Goal: Task Accomplishment & Management: Use online tool/utility

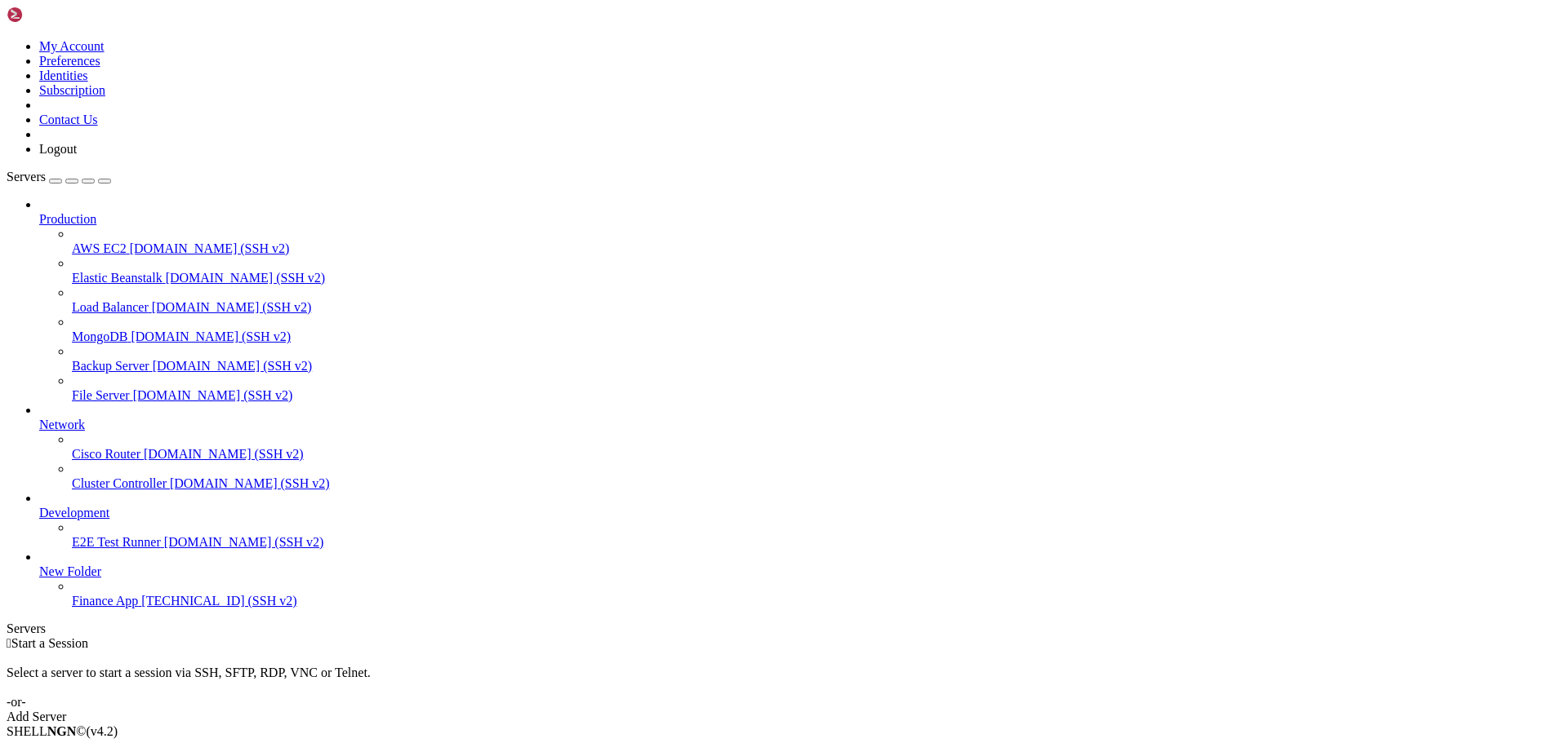
click at [141, 608] on span "[TECHNICAL_ID] (SSH v2)" at bounding box center [218, 600] width 155 height 13
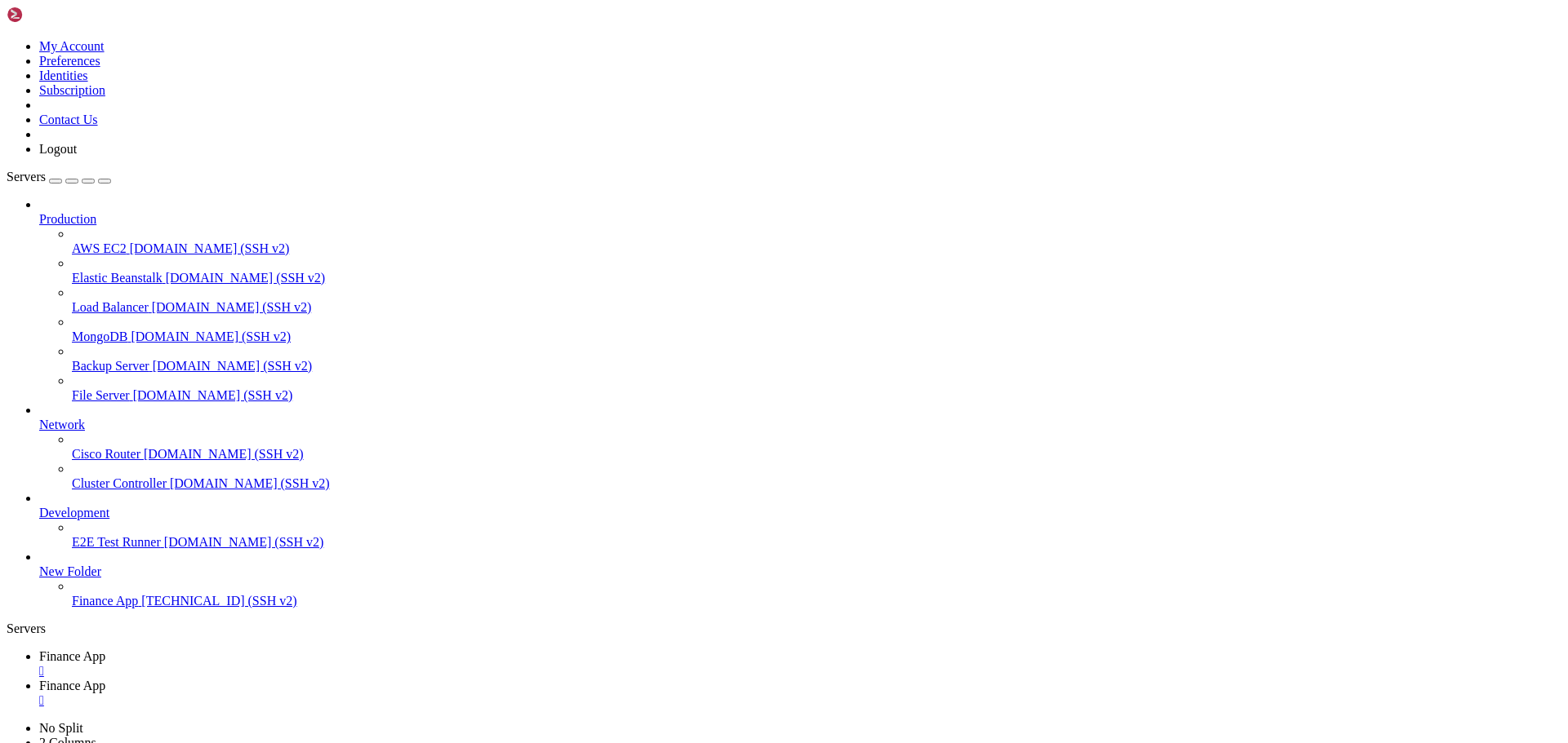
type input "/home/ubuntu/financeapp"
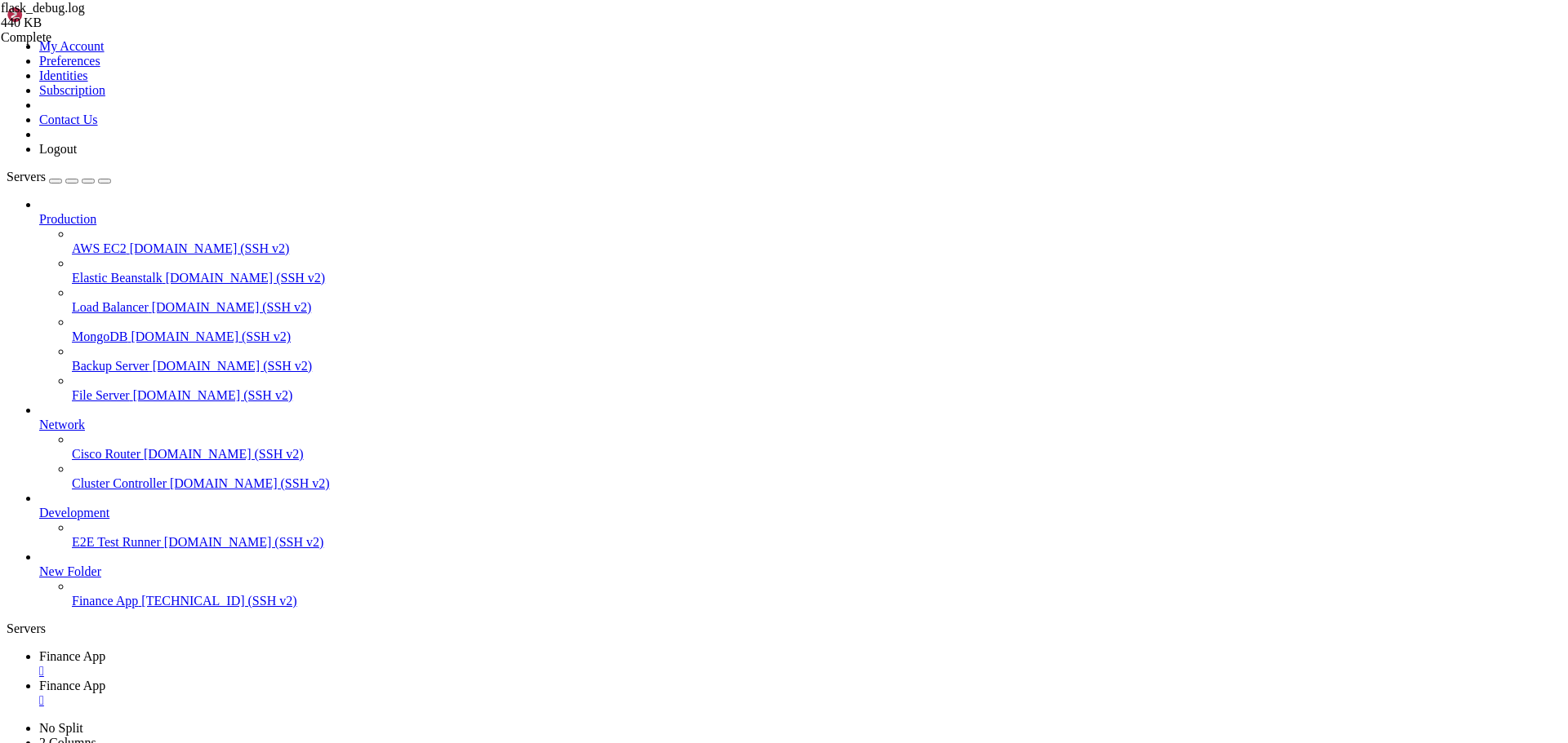
type textarea "KeyError: 'username'"
click at [284, 650] on link "Finance App " at bounding box center [800, 664] width 1522 height 29
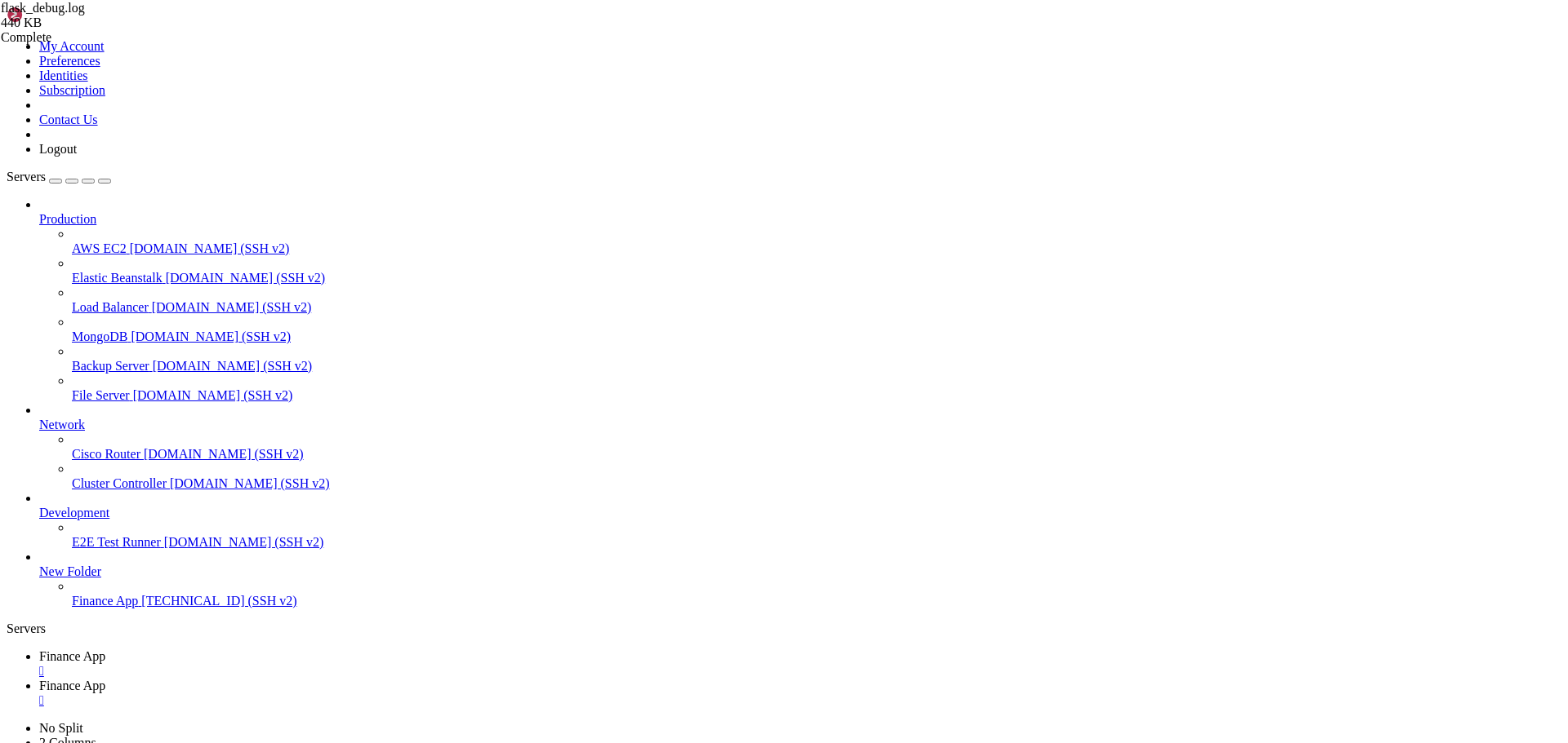
click at [105, 678] on span "Finance App" at bounding box center [72, 685] width 67 height 13
click at [432, 694] on div "" at bounding box center [800, 701] width 1522 height 14
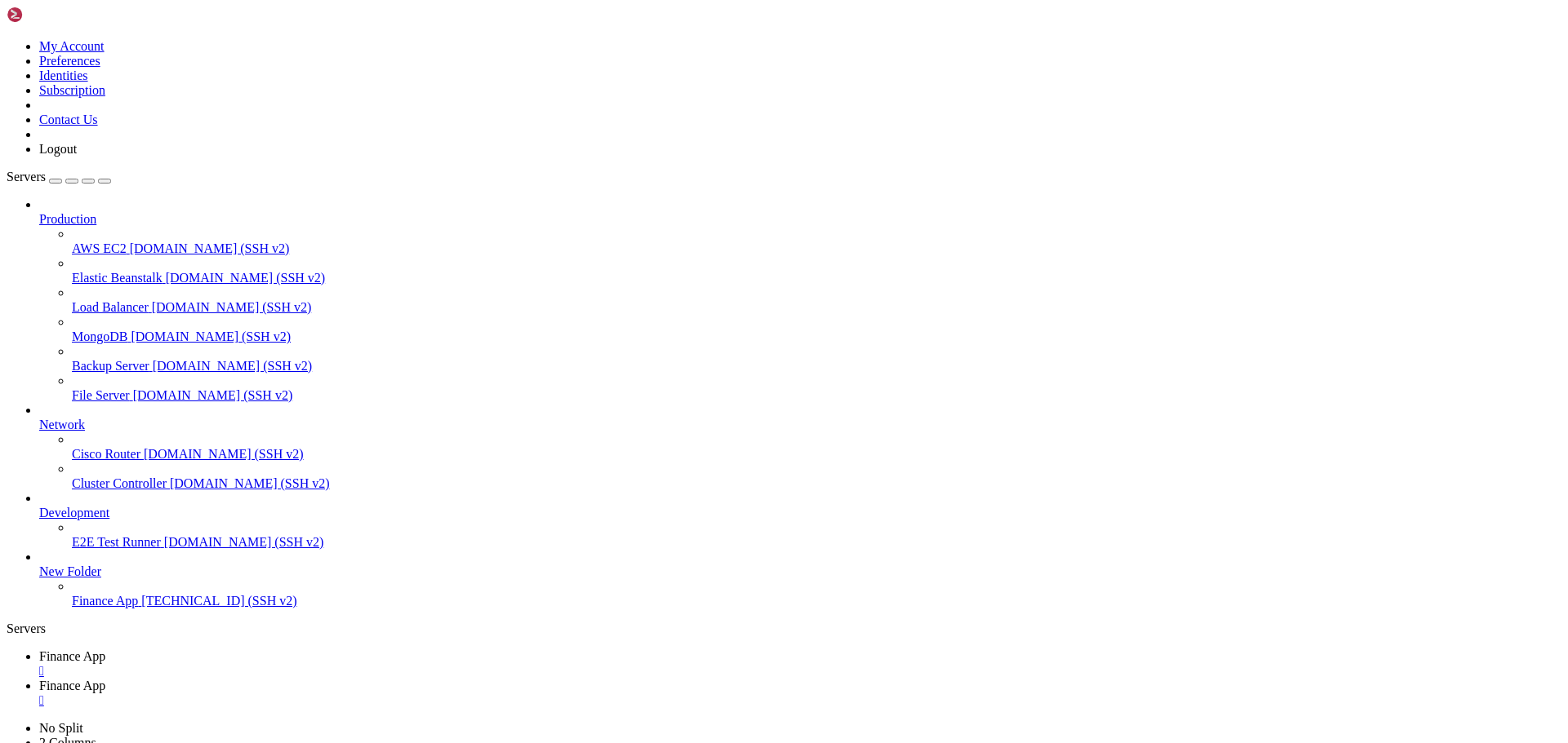
click at [40, 650] on icon at bounding box center [40, 656] width 0 height 13
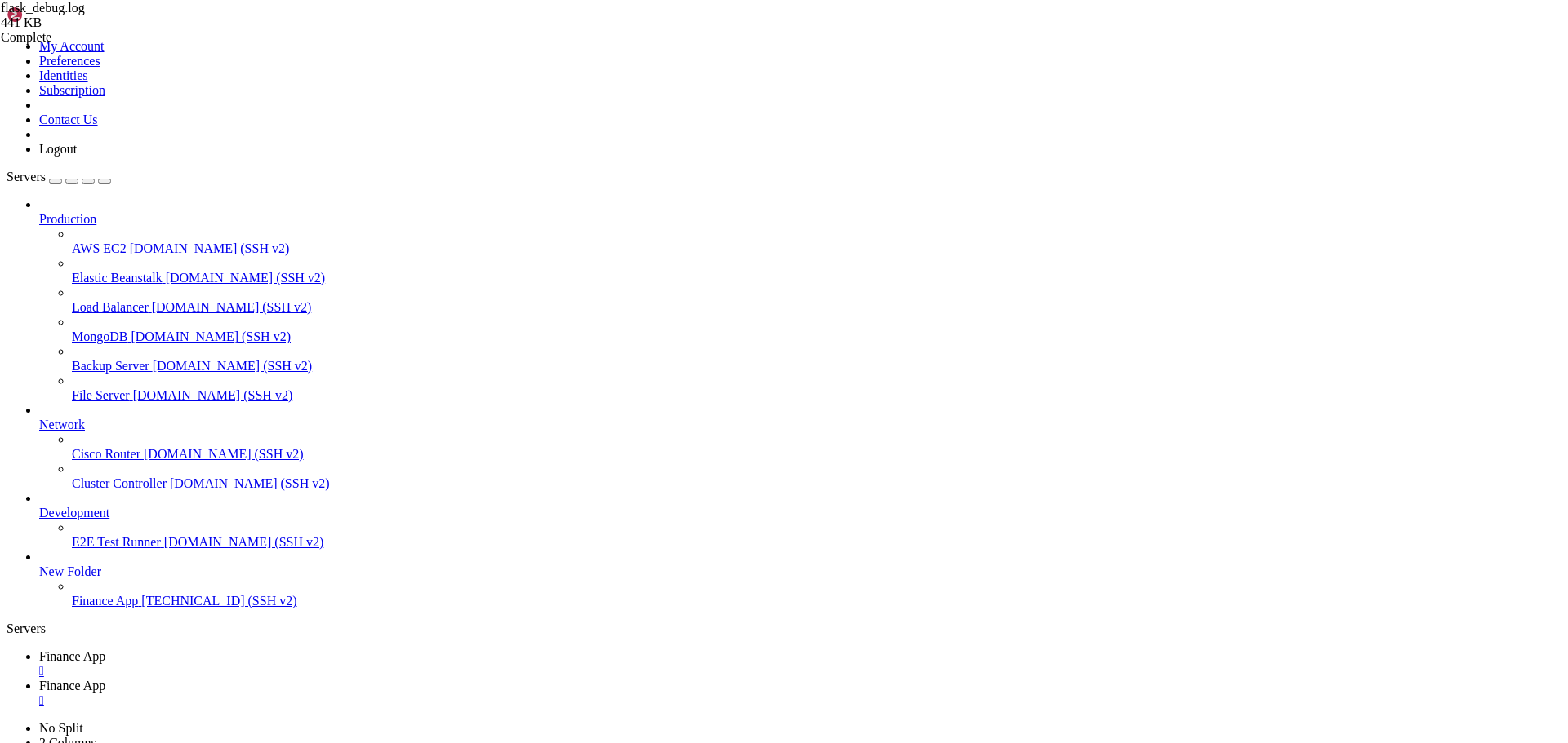
scroll to position [874, 0]
click at [105, 678] on span "Finance App" at bounding box center [72, 685] width 67 height 13
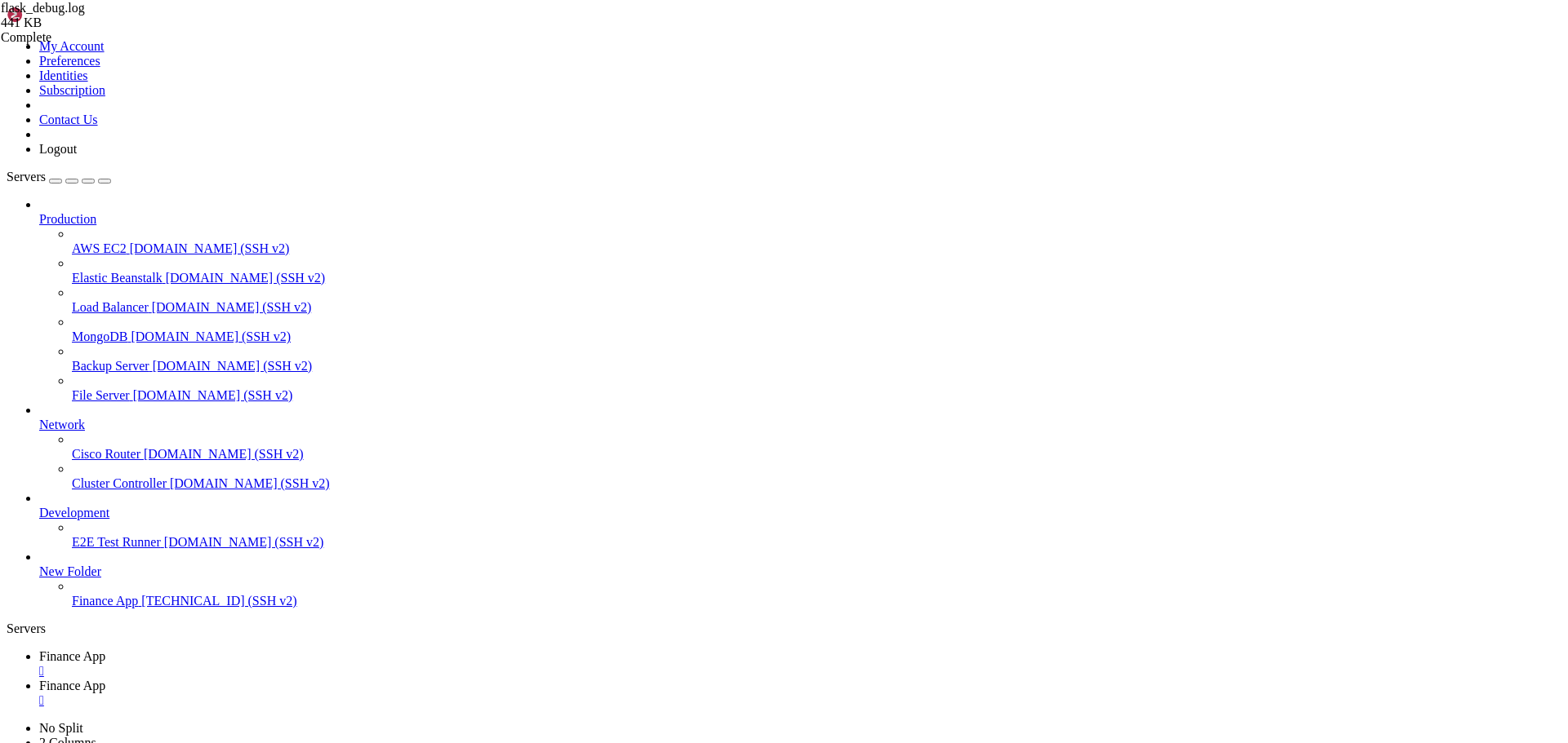
type input "/home/ubuntu/financeapp"
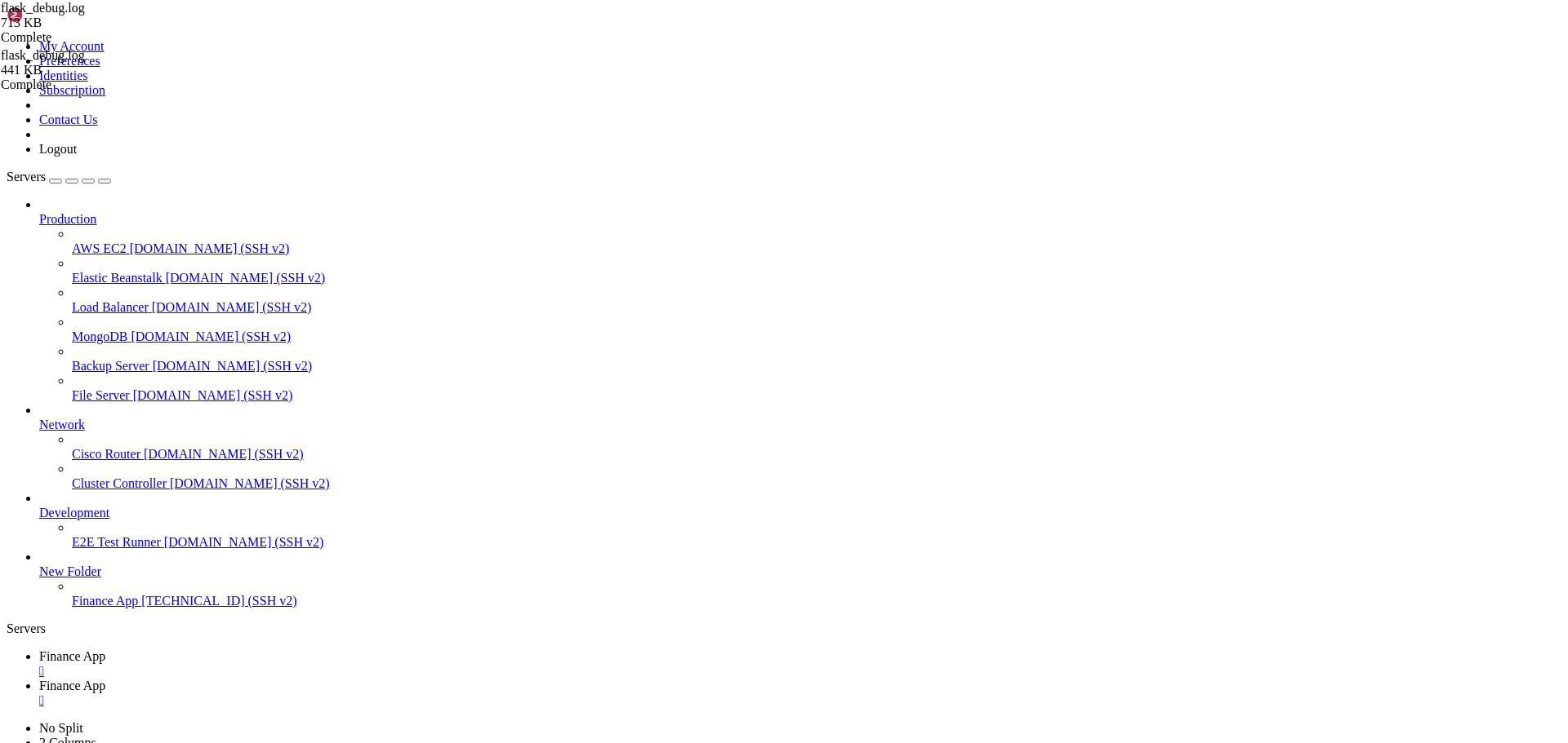
type textarea "response = self.full_dispatch_request()"
click at [105, 650] on span "Finance App" at bounding box center [72, 656] width 67 height 13
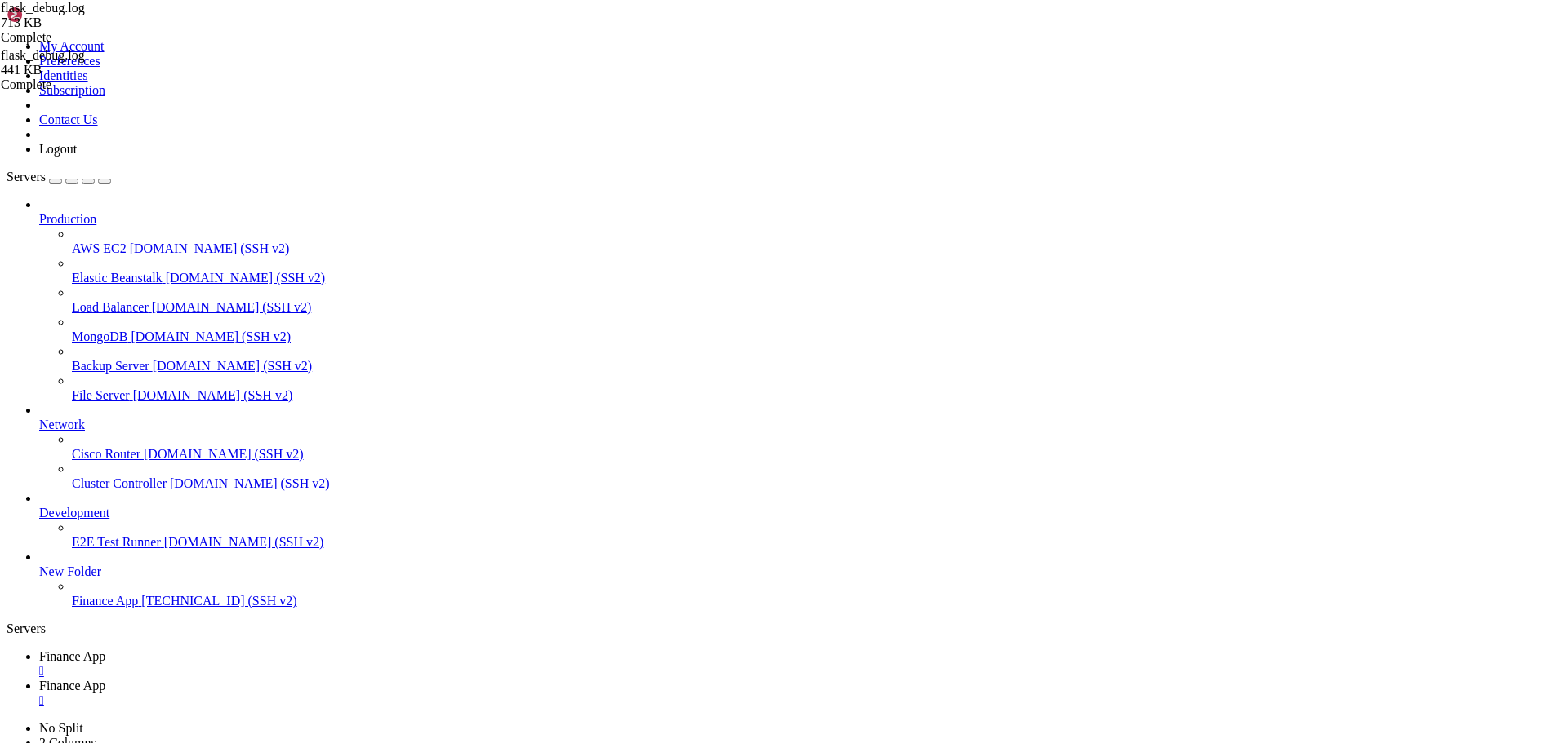
click at [430, 694] on div "" at bounding box center [800, 701] width 1522 height 14
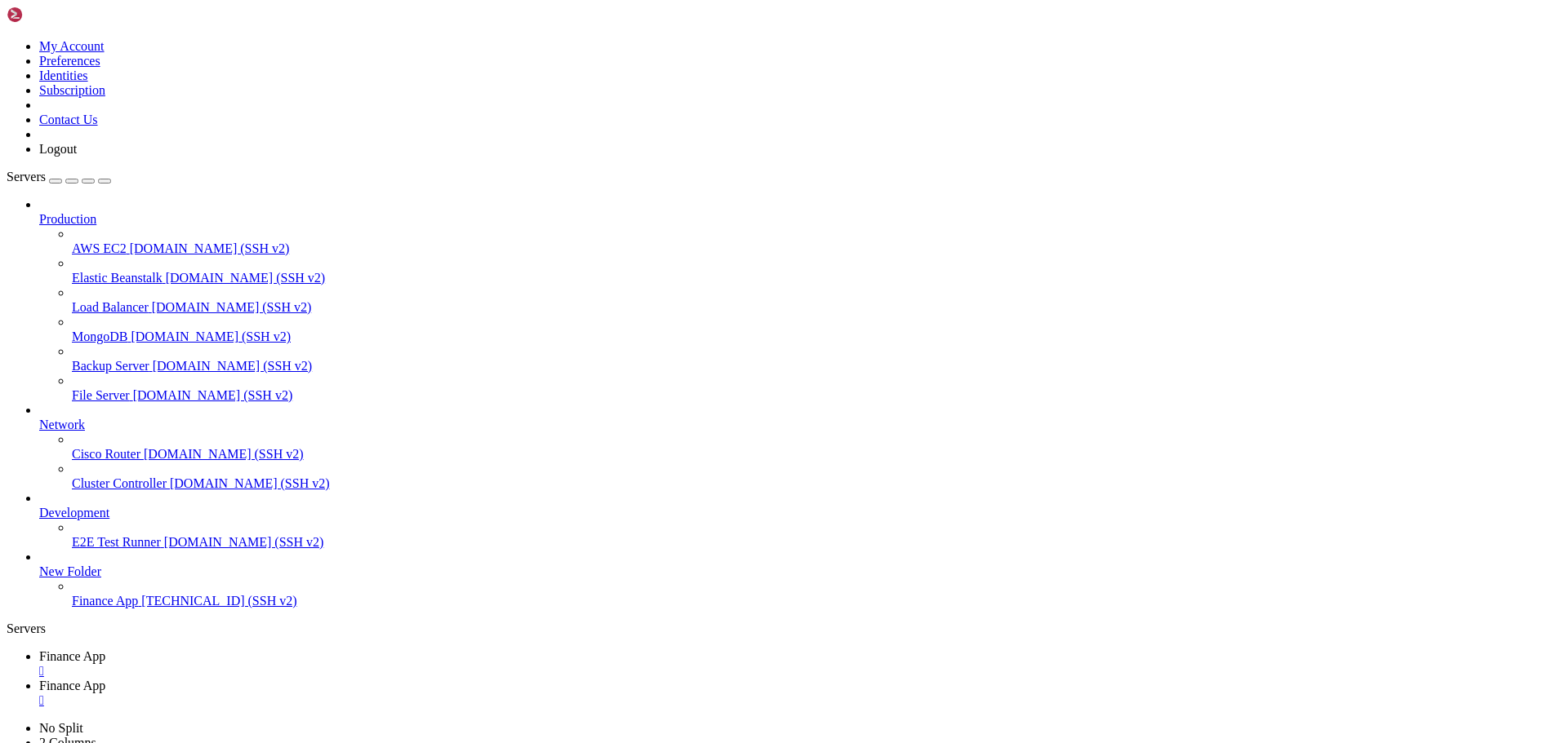
type input "/home/ubuntu/financeapp"
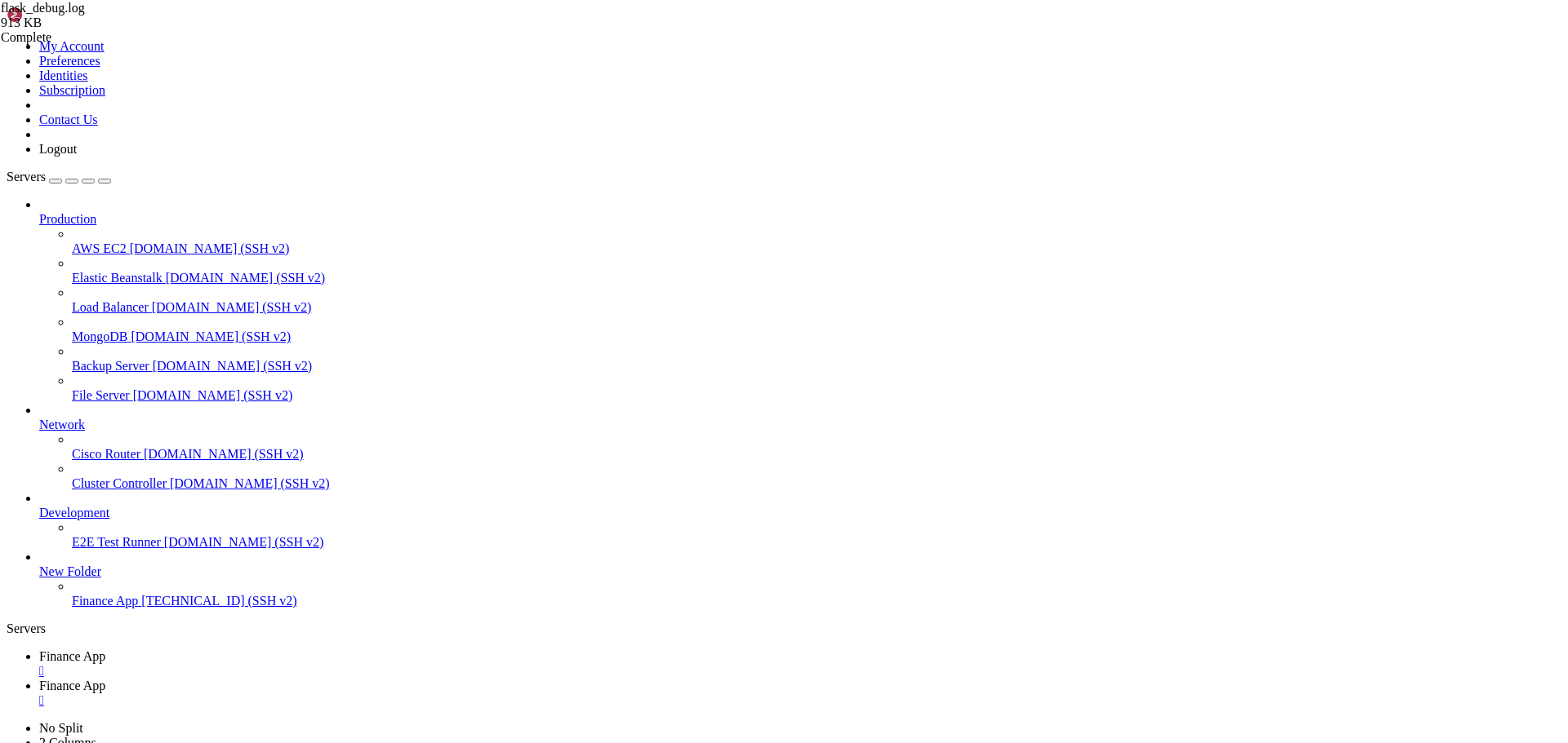
scroll to position [26103, 0]
click at [105, 650] on span "Finance App" at bounding box center [72, 656] width 67 height 13
click at [431, 694] on div "" at bounding box center [800, 701] width 1522 height 14
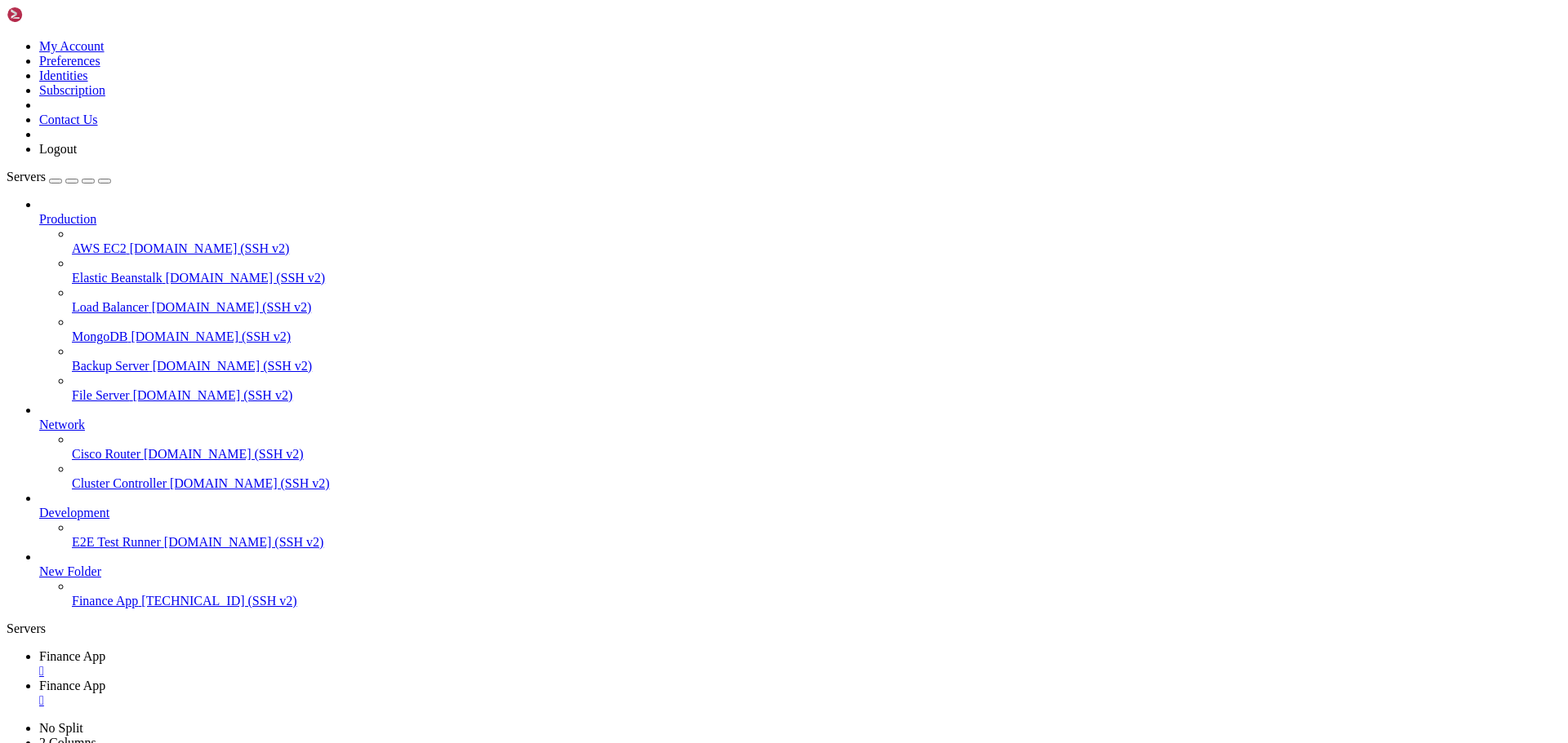
type input "/home/ubuntu/financeapp"
click at [259, 650] on link "Finance App " at bounding box center [800, 664] width 1522 height 29
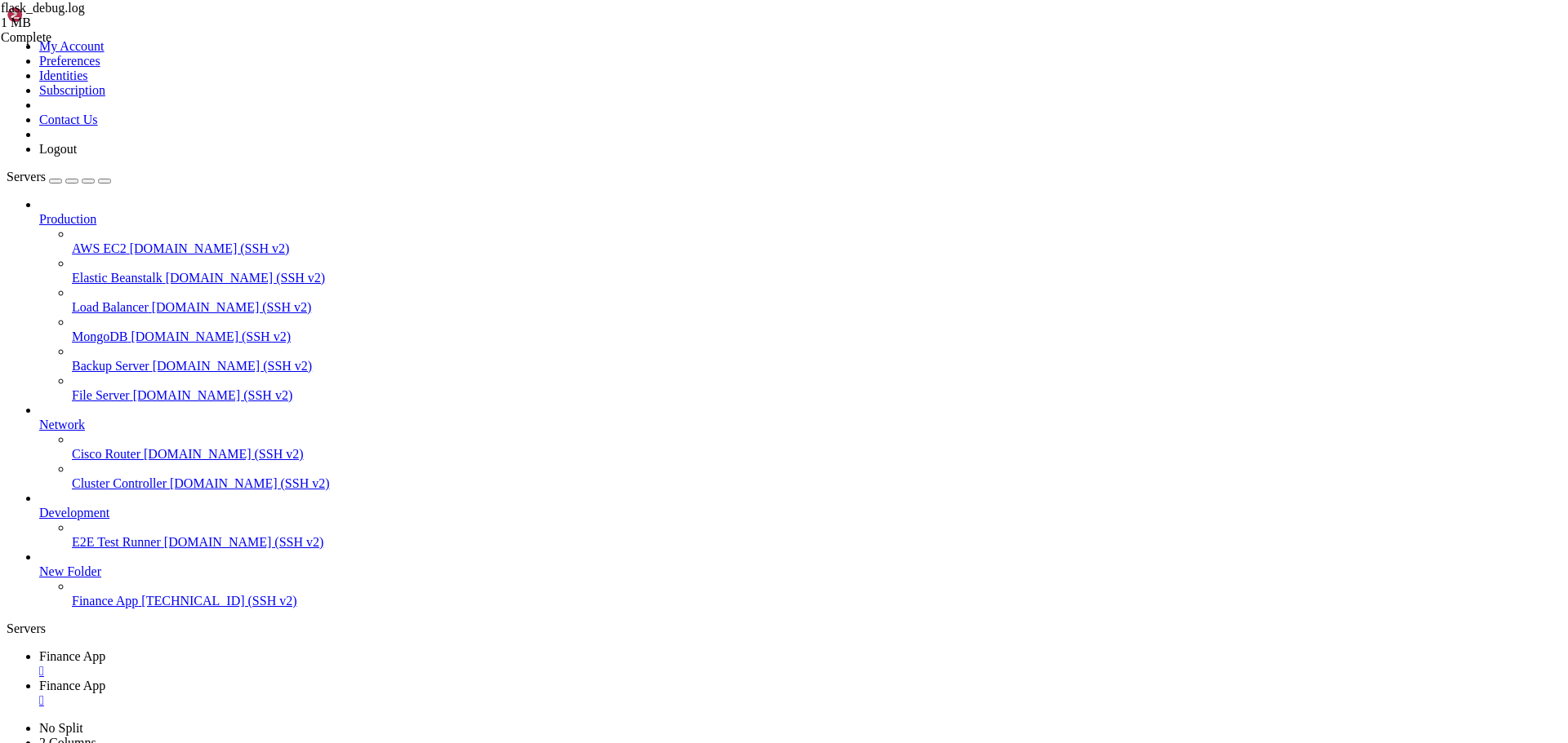
click at [434, 694] on div "" at bounding box center [800, 701] width 1522 height 14
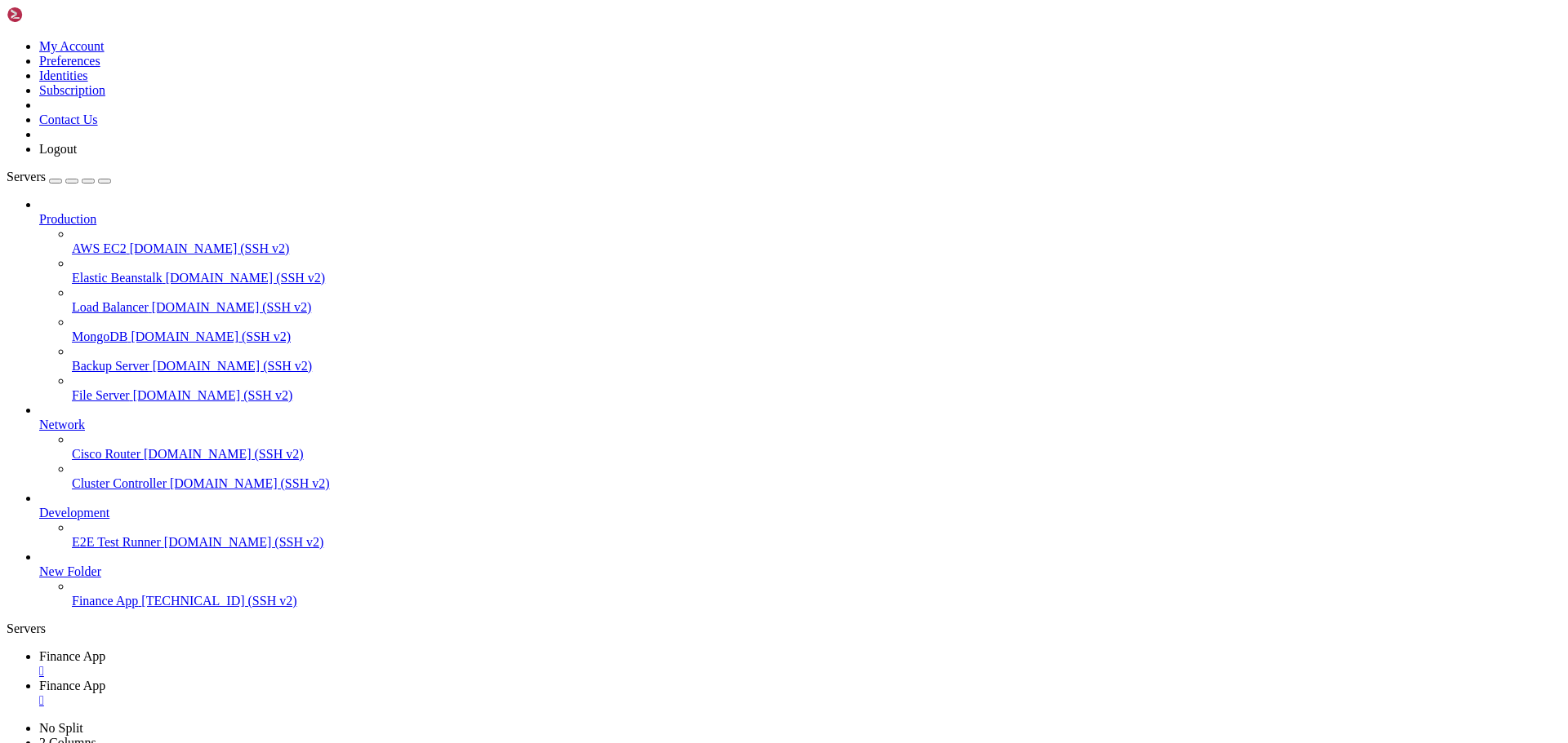
type input "/home/ubuntu/financeapp"
drag, startPoint x: 436, startPoint y: 17, endPoint x: 440, endPoint y: 30, distance: 13.6
click at [436, 694] on div "" at bounding box center [800, 701] width 1522 height 14
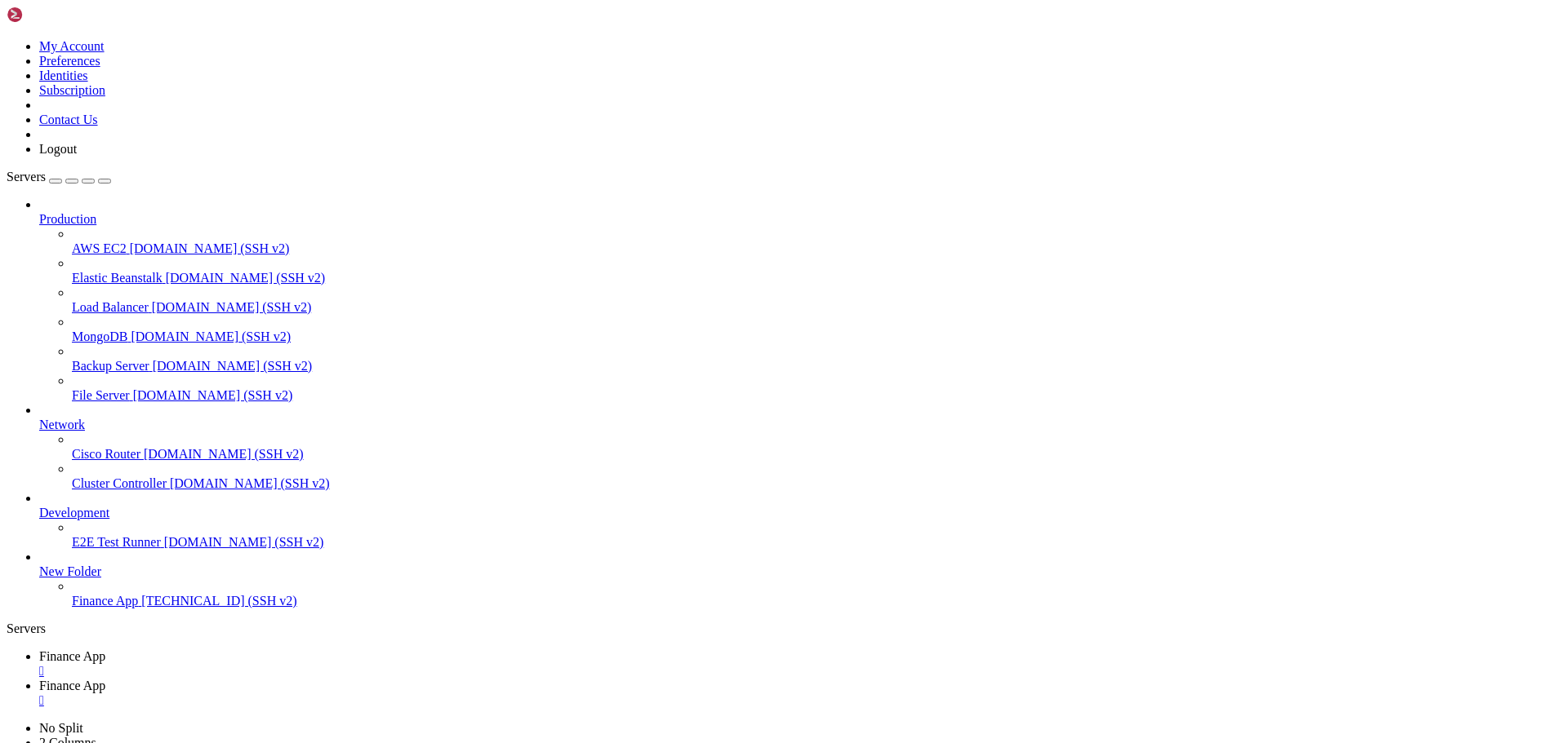
type input "/home/ubuntu/financeapp"
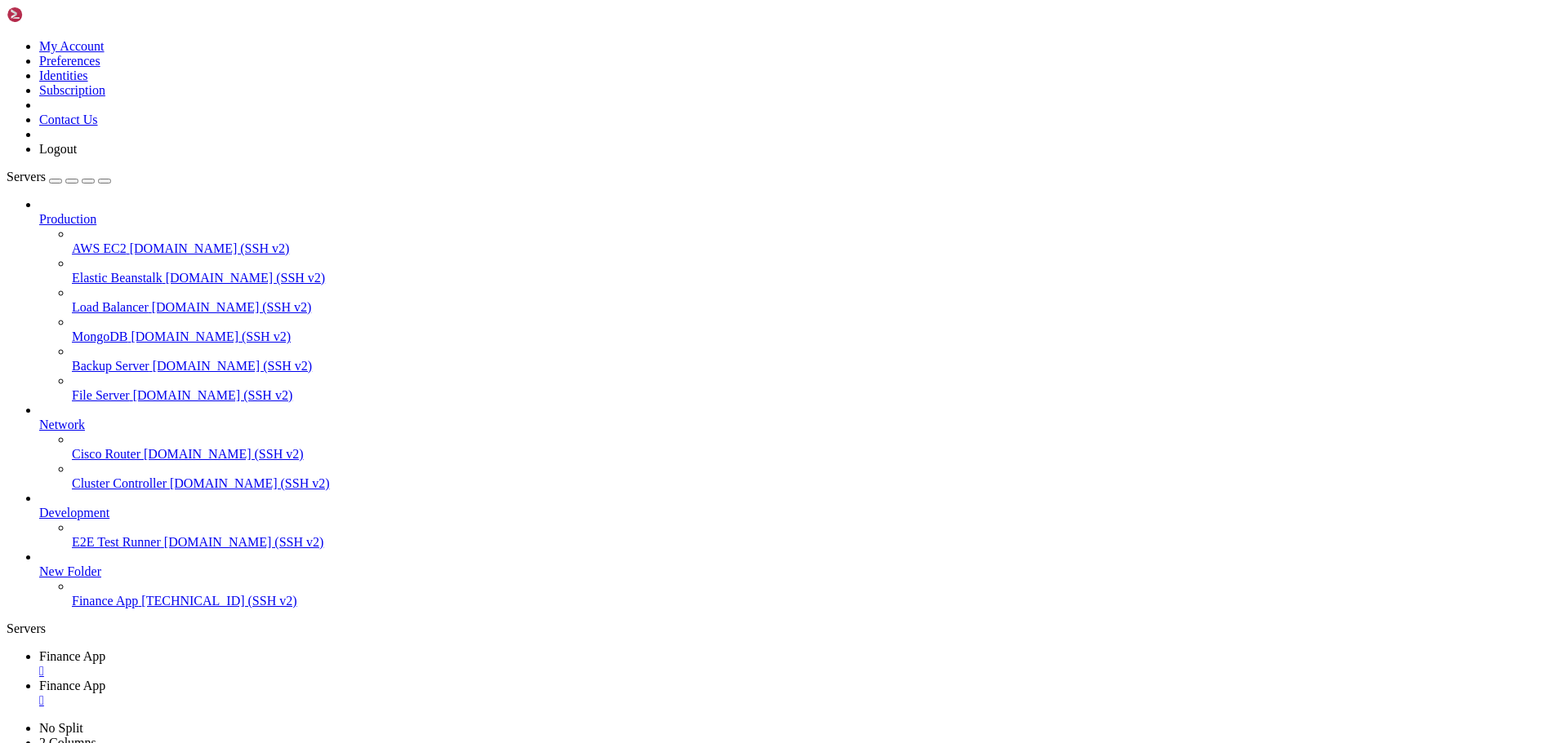
click at [105, 650] on span "Finance App" at bounding box center [72, 656] width 67 height 13
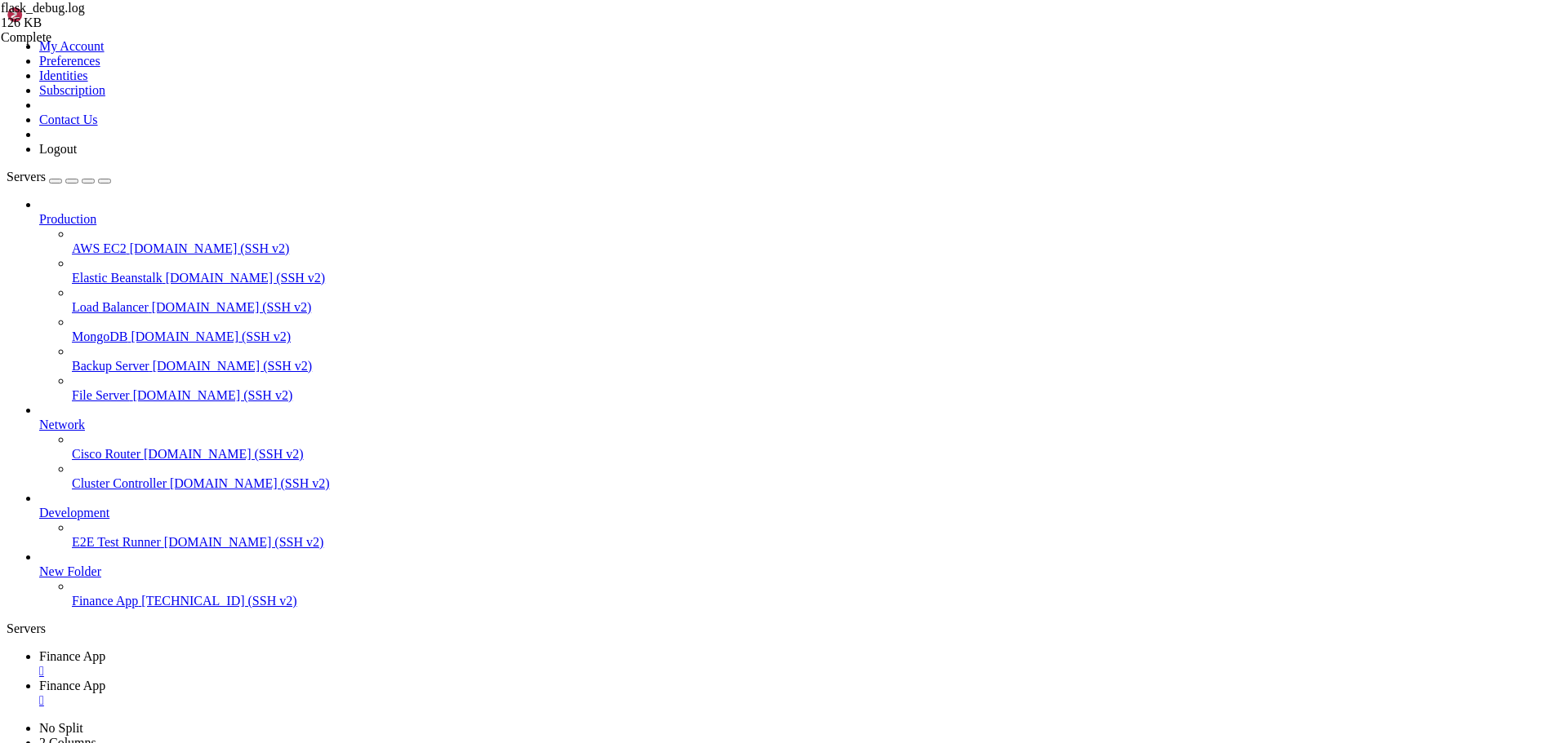
drag, startPoint x: 373, startPoint y: 24, endPoint x: 663, endPoint y: 78, distance: 295.0
click at [105, 678] on span "Finance App" at bounding box center [72, 685] width 67 height 13
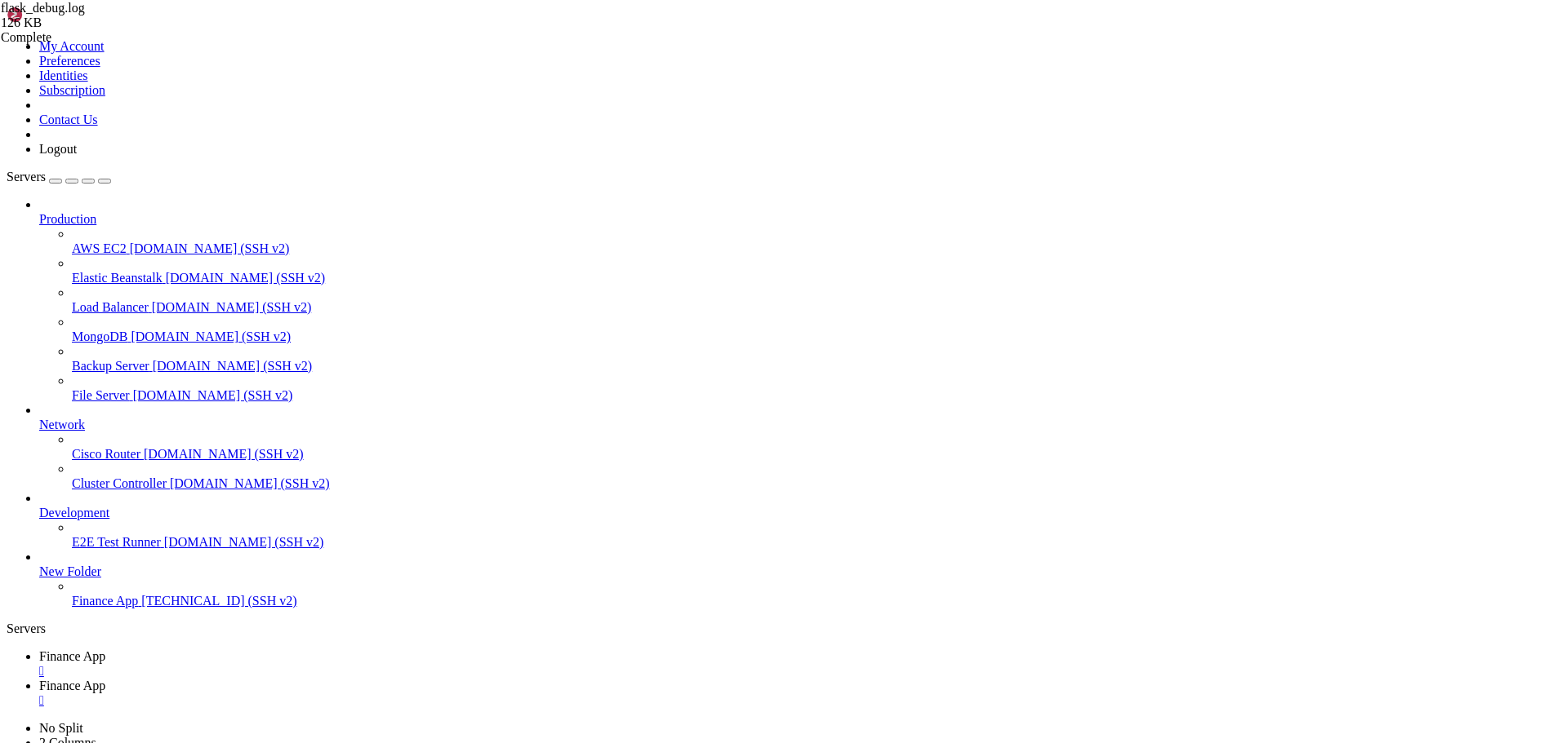
click at [105, 650] on span "Finance App" at bounding box center [72, 656] width 67 height 13
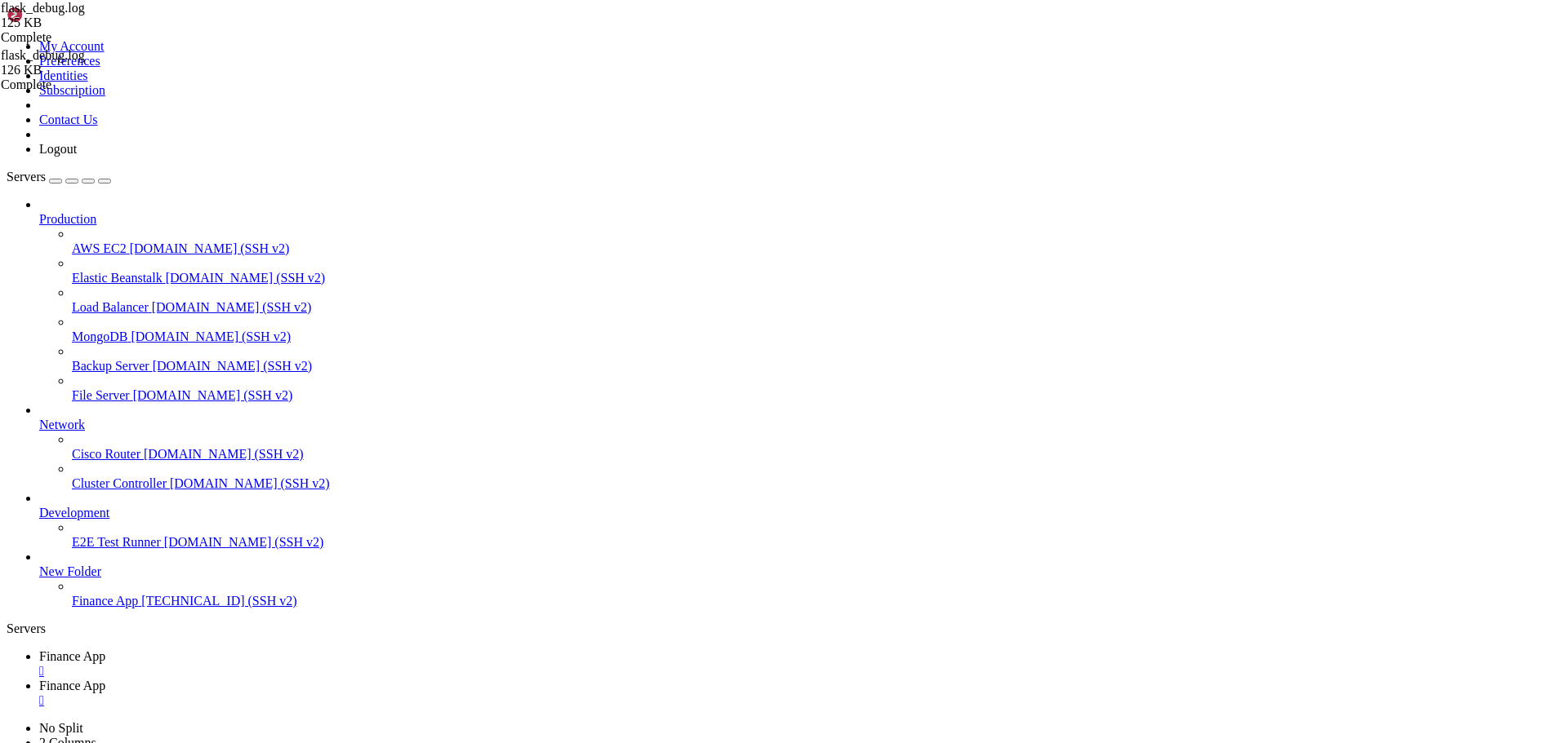
click at [381, 678] on link "Finance App " at bounding box center [800, 693] width 1522 height 29
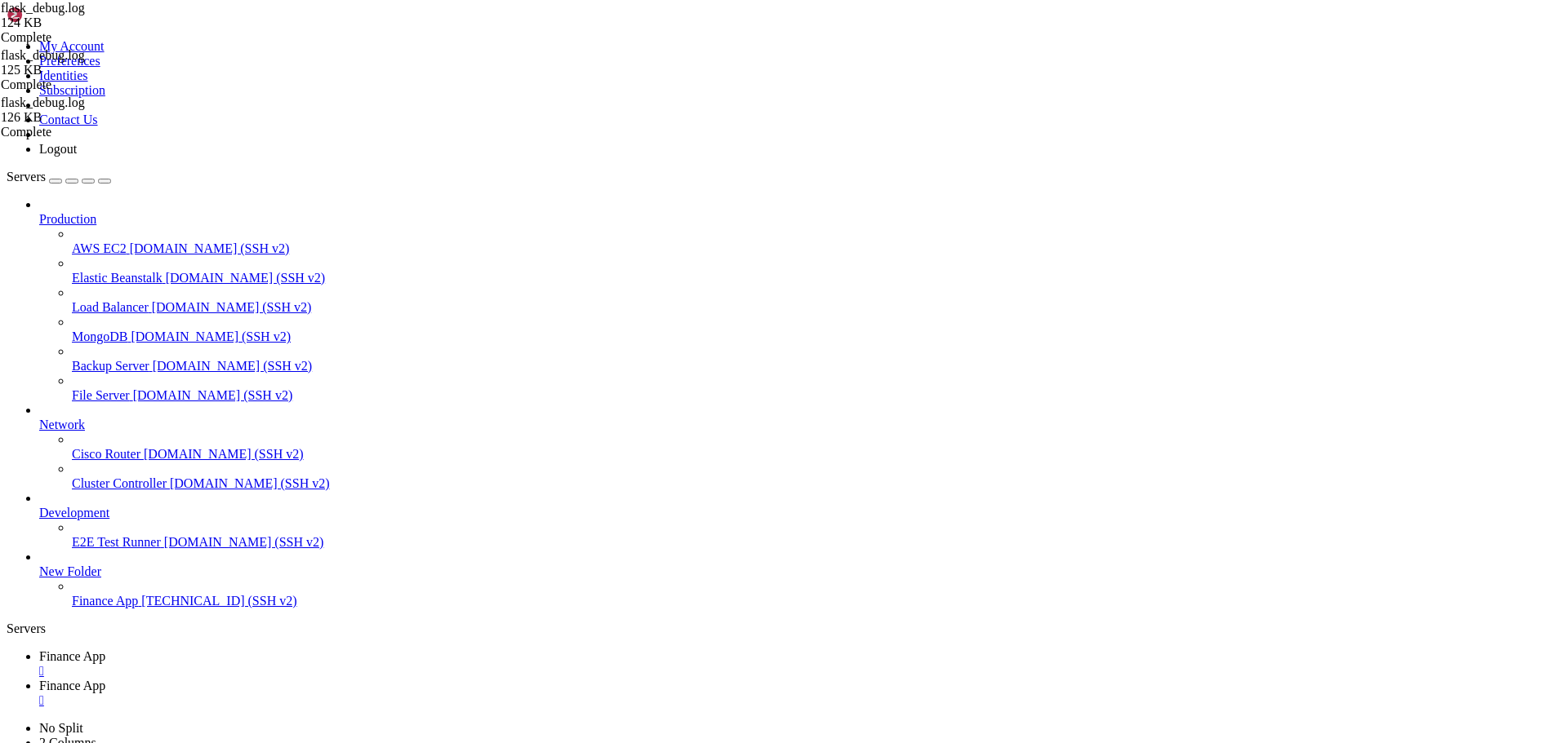
click at [105, 650] on span "Finance App" at bounding box center [72, 656] width 67 height 13
click at [338, 678] on link "Finance App " at bounding box center [800, 693] width 1522 height 29
click at [105, 678] on span "Finance App" at bounding box center [72, 685] width 67 height 13
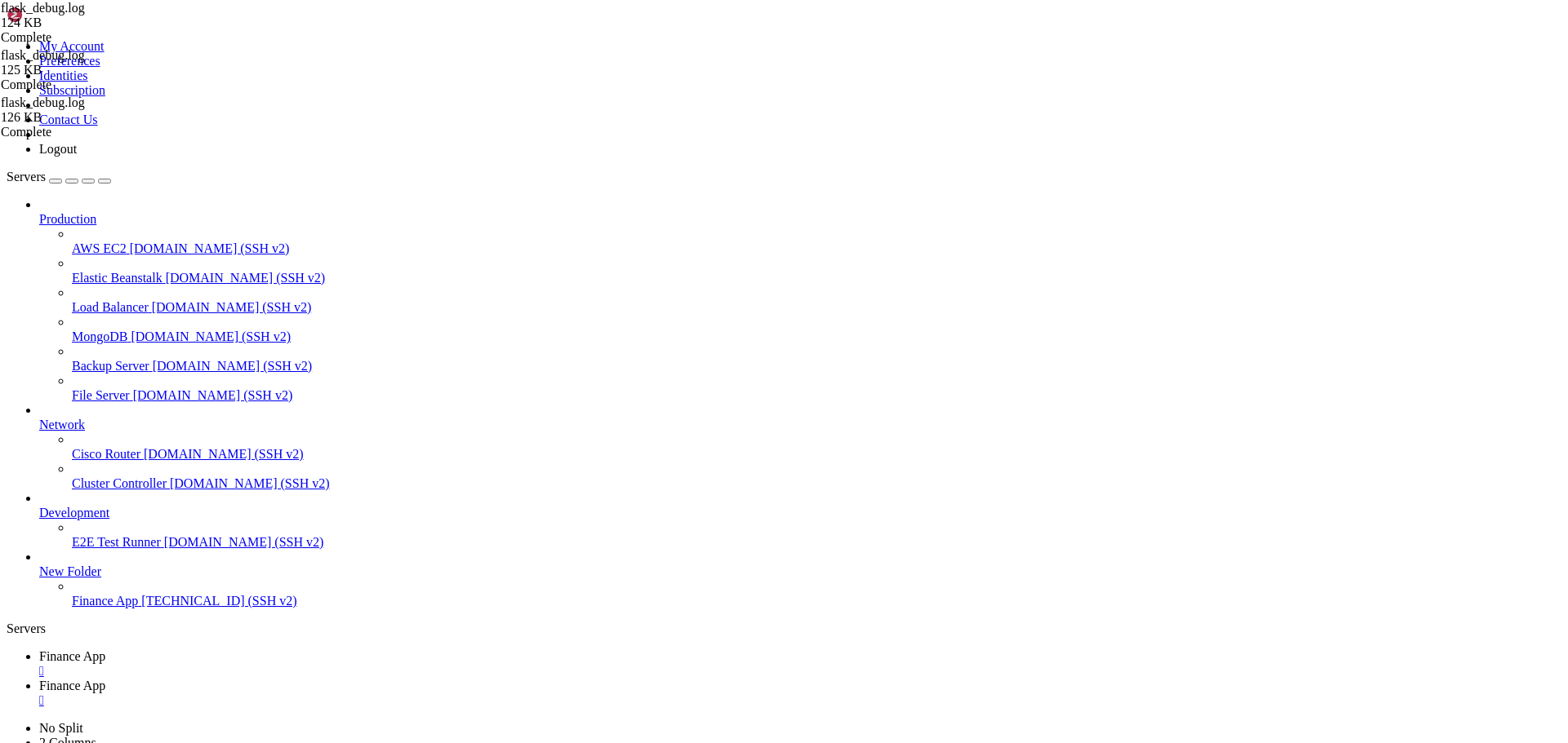
click at [105, 650] on span "Finance App" at bounding box center [72, 656] width 67 height 13
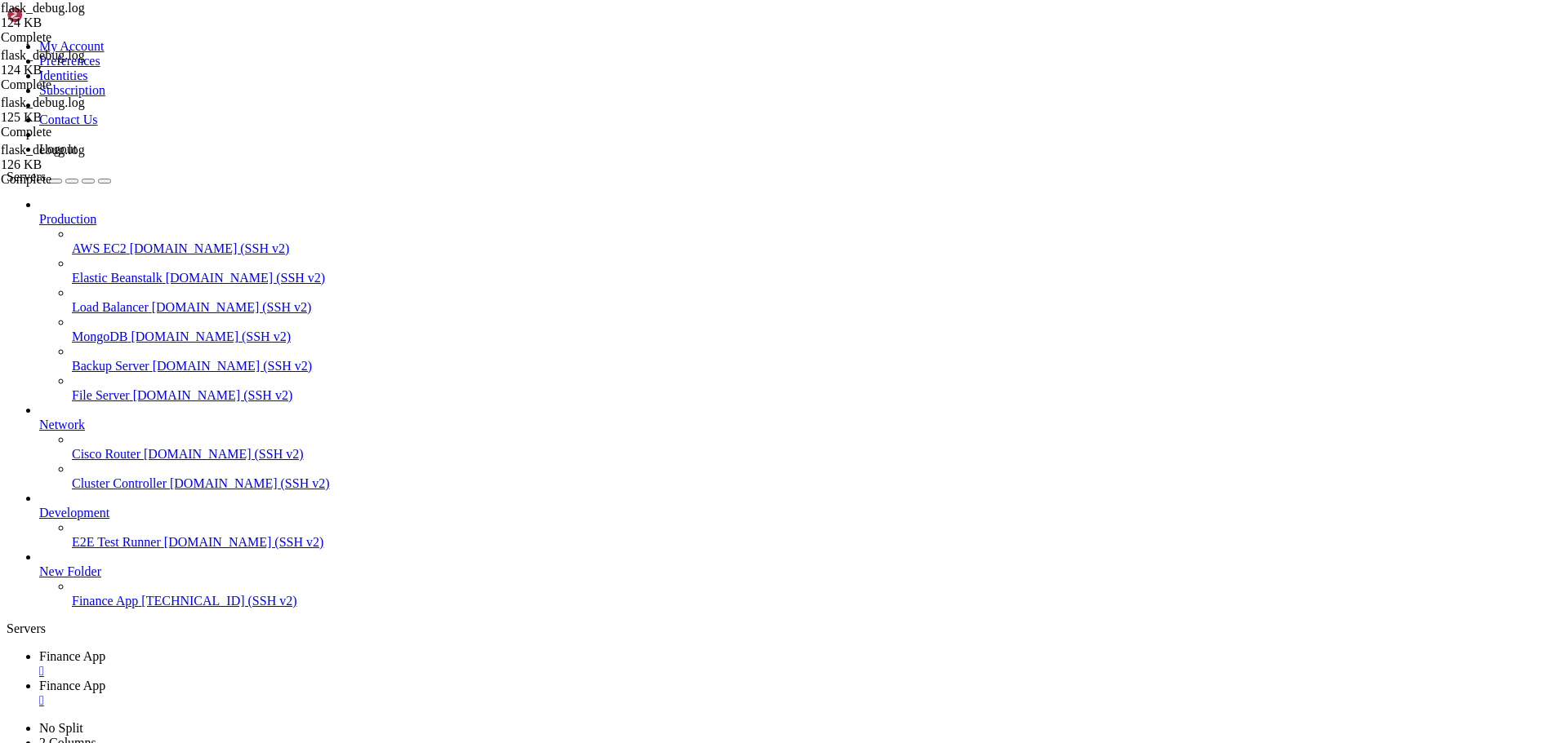
scroll to position [3218, 0]
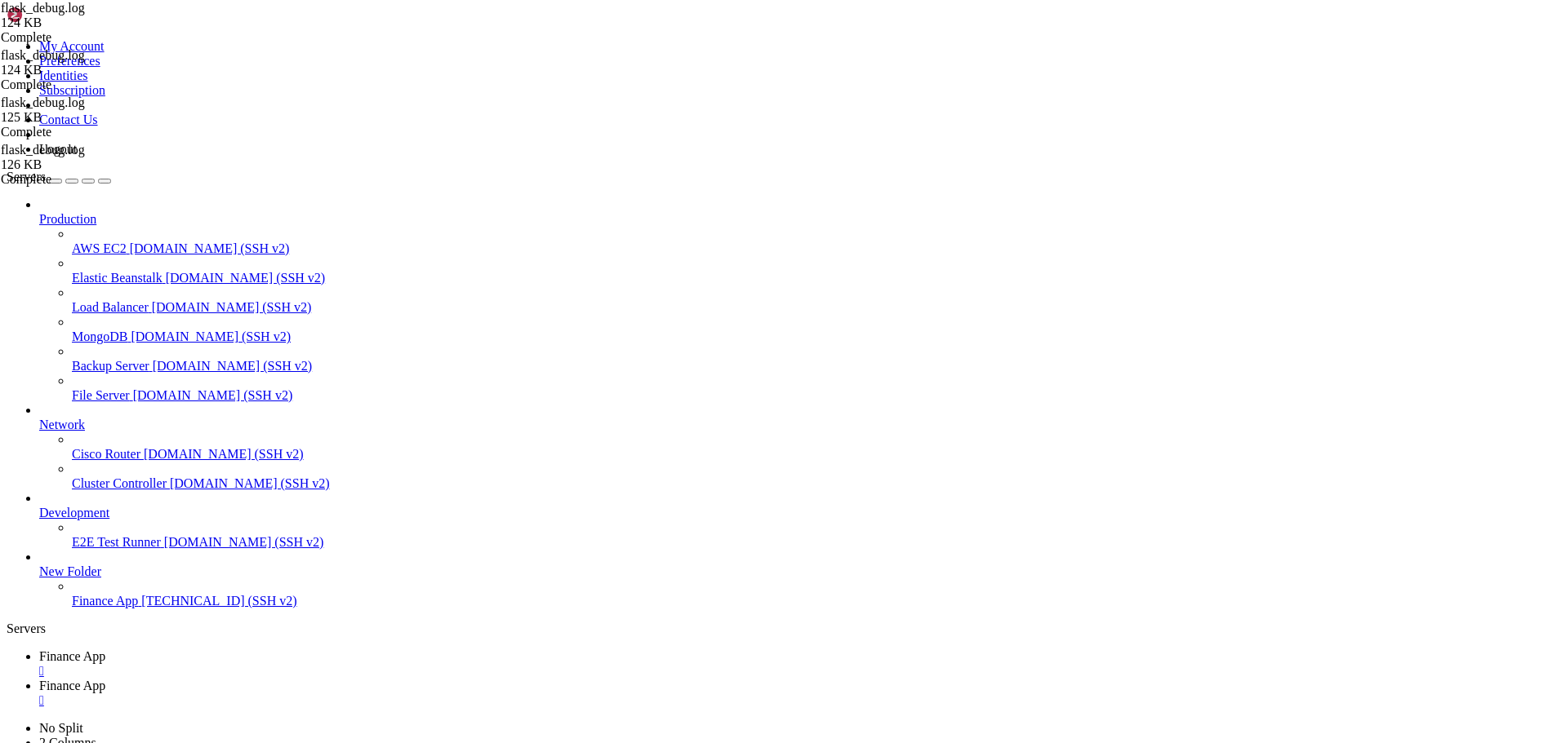
scroll to position [3634, 0]
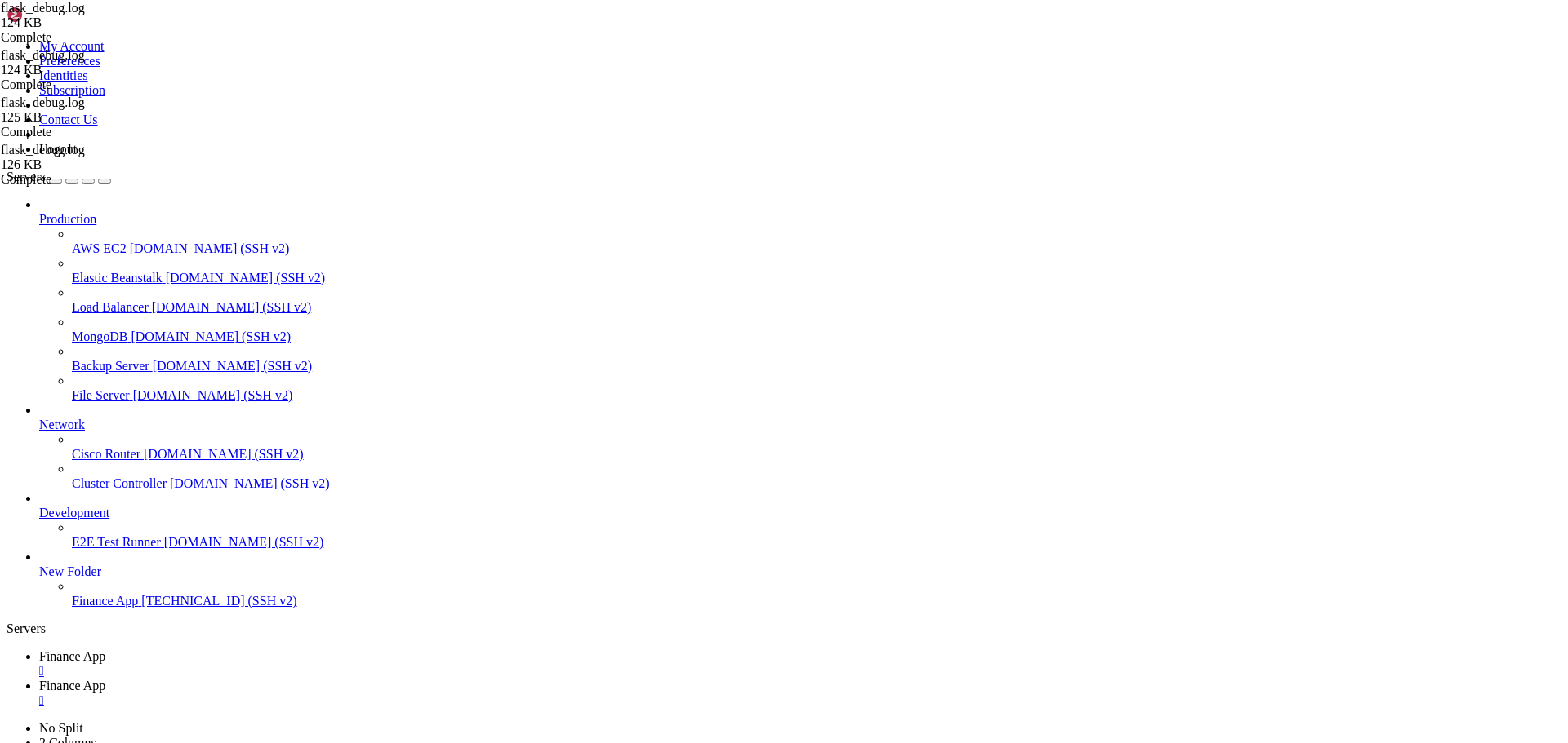
drag, startPoint x: 437, startPoint y: 17, endPoint x: 479, endPoint y: 54, distance: 56.0
click at [437, 694] on div "" at bounding box center [800, 701] width 1522 height 14
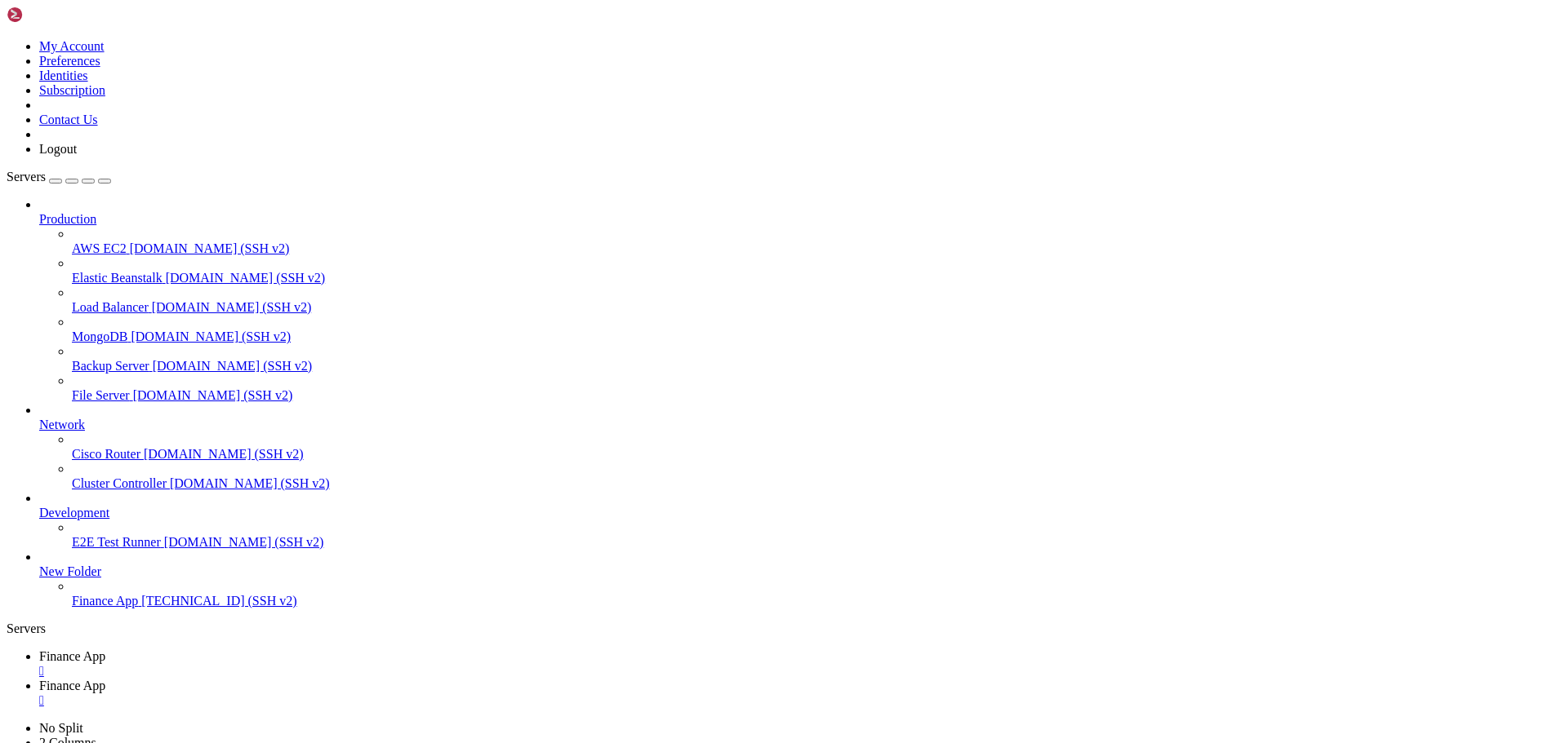
type input "/home/ubuntu/financeapp"
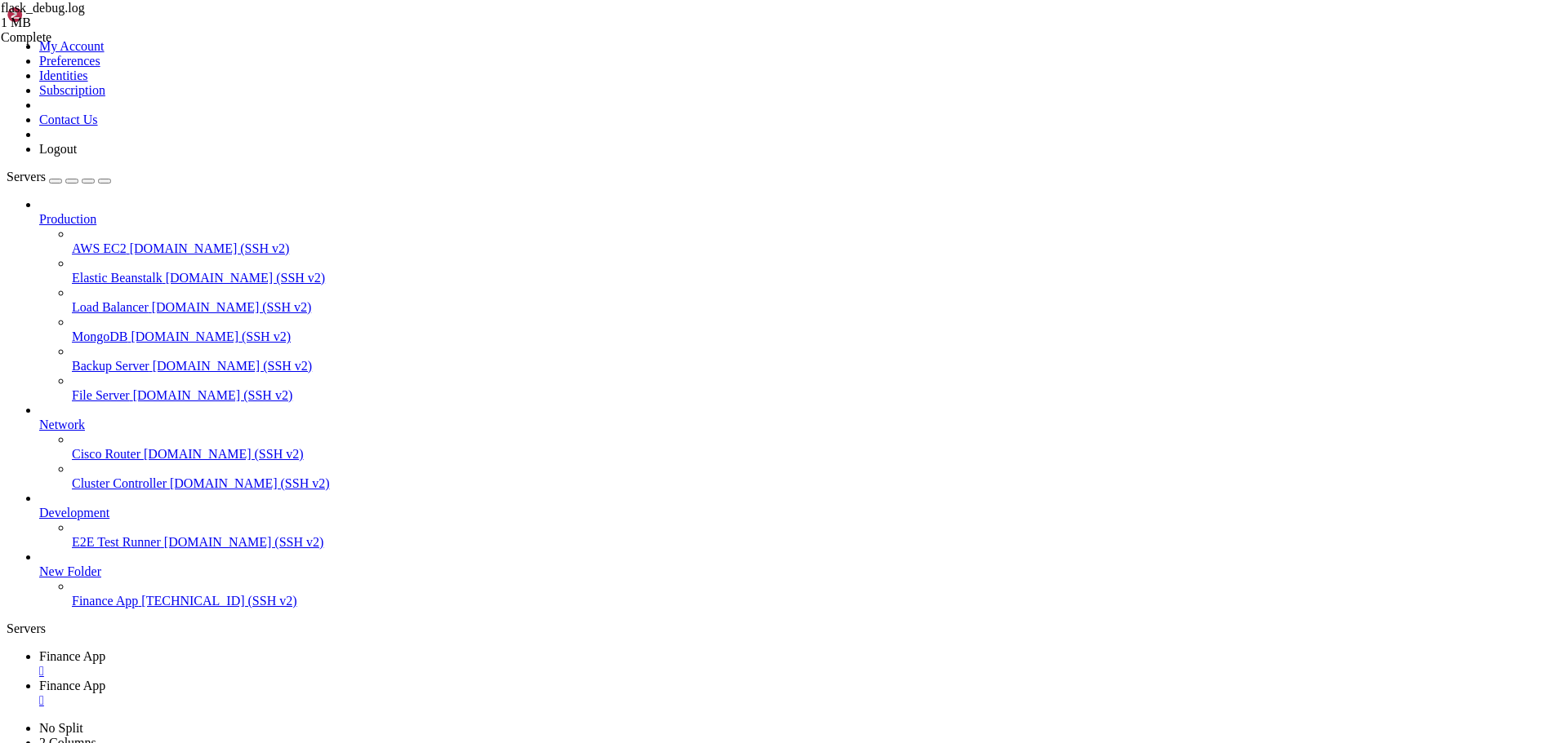
click at [431, 694] on div "" at bounding box center [800, 701] width 1522 height 14
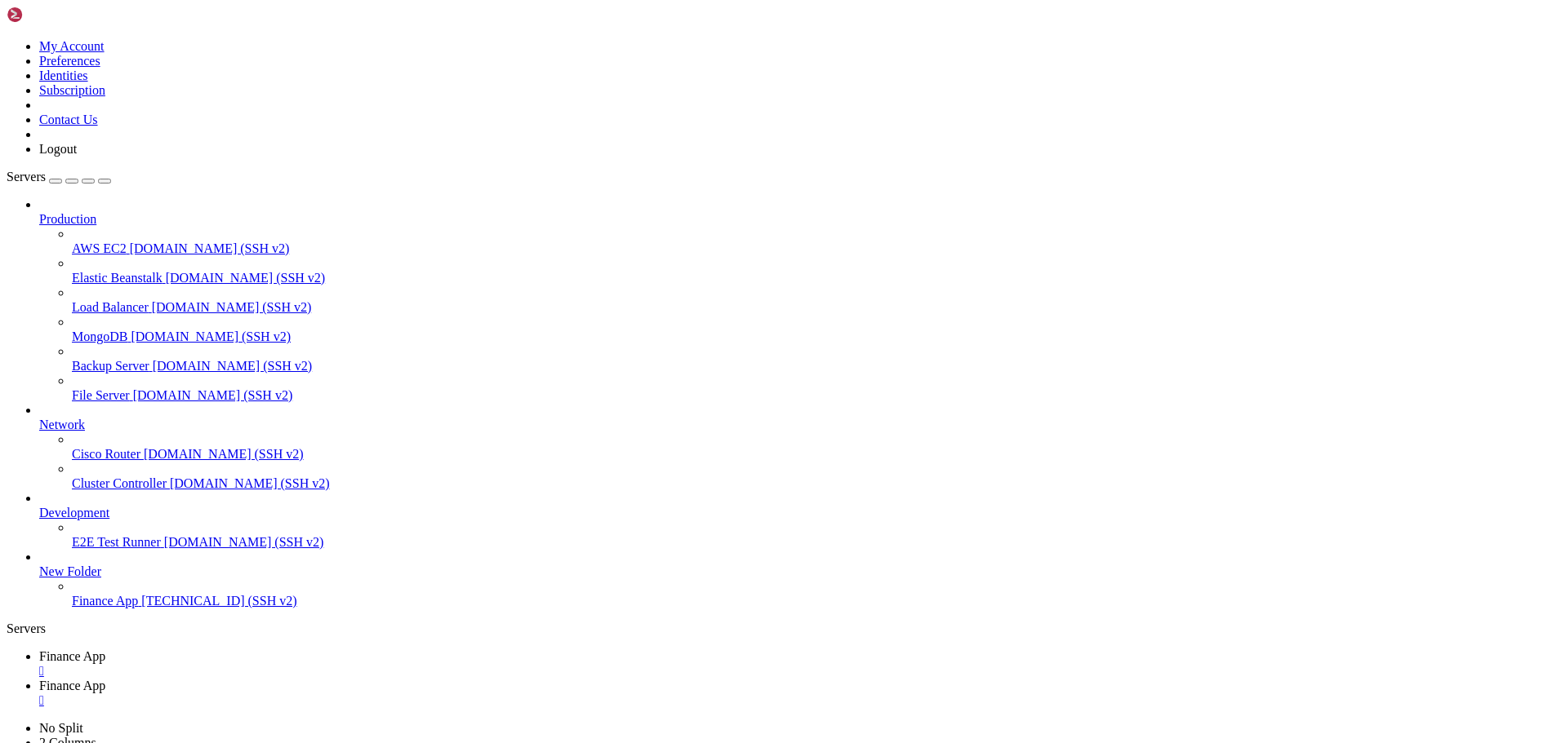
type input "/home/ubuntu/financeapp"
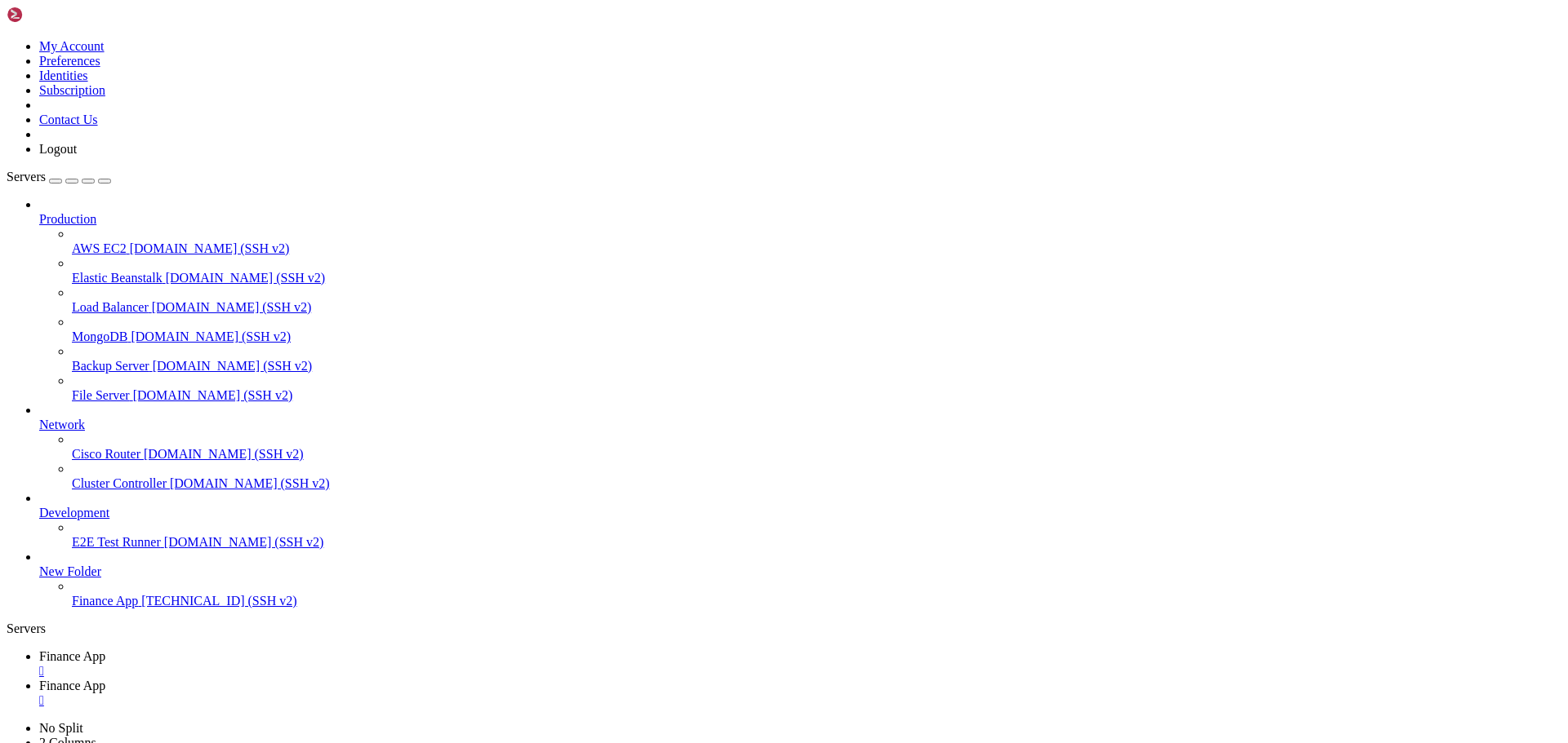
type textarea "999 [DATE] $-25.00"
click at [434, 694] on div "" at bounding box center [800, 701] width 1522 height 14
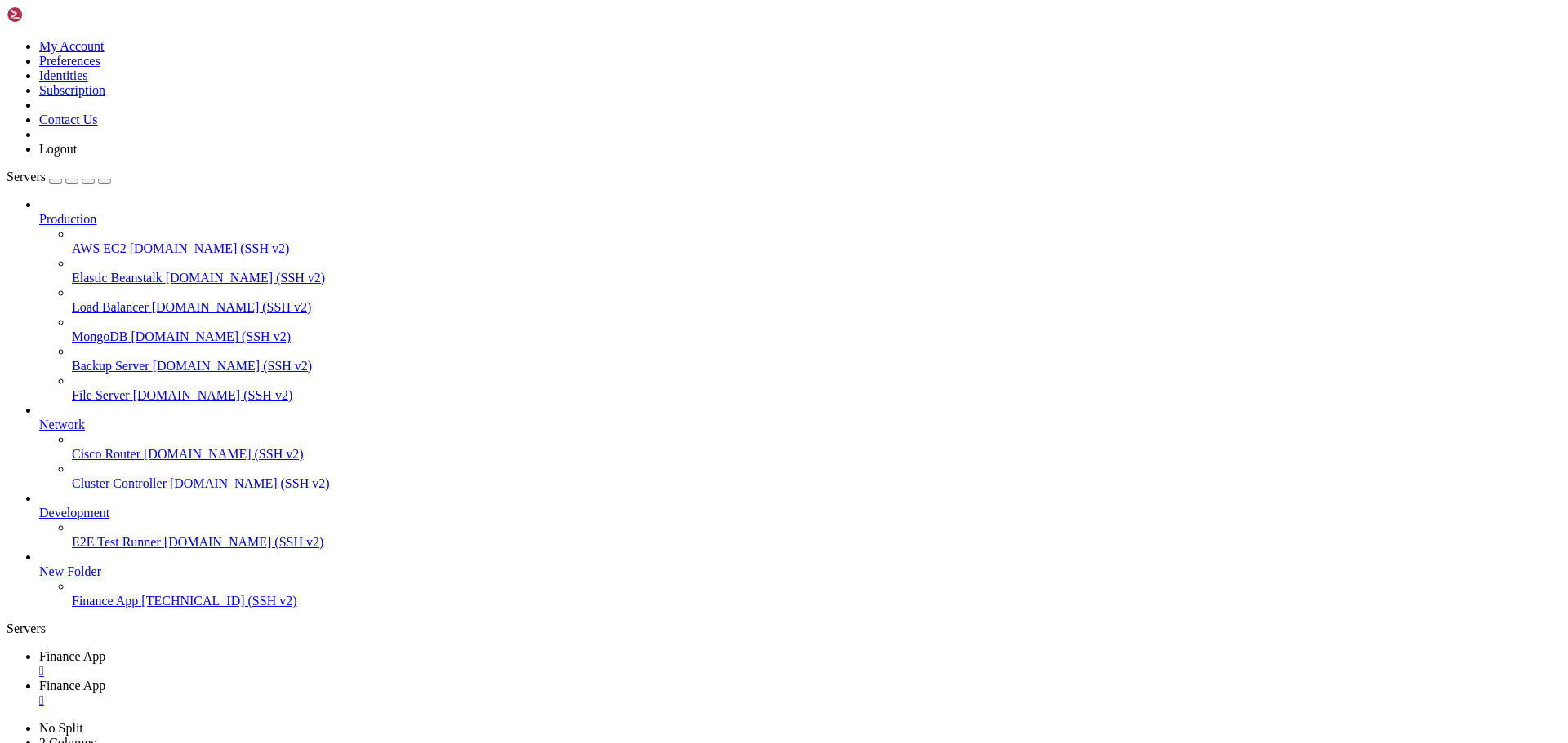
type input "/home/ubuntu/financeapp"
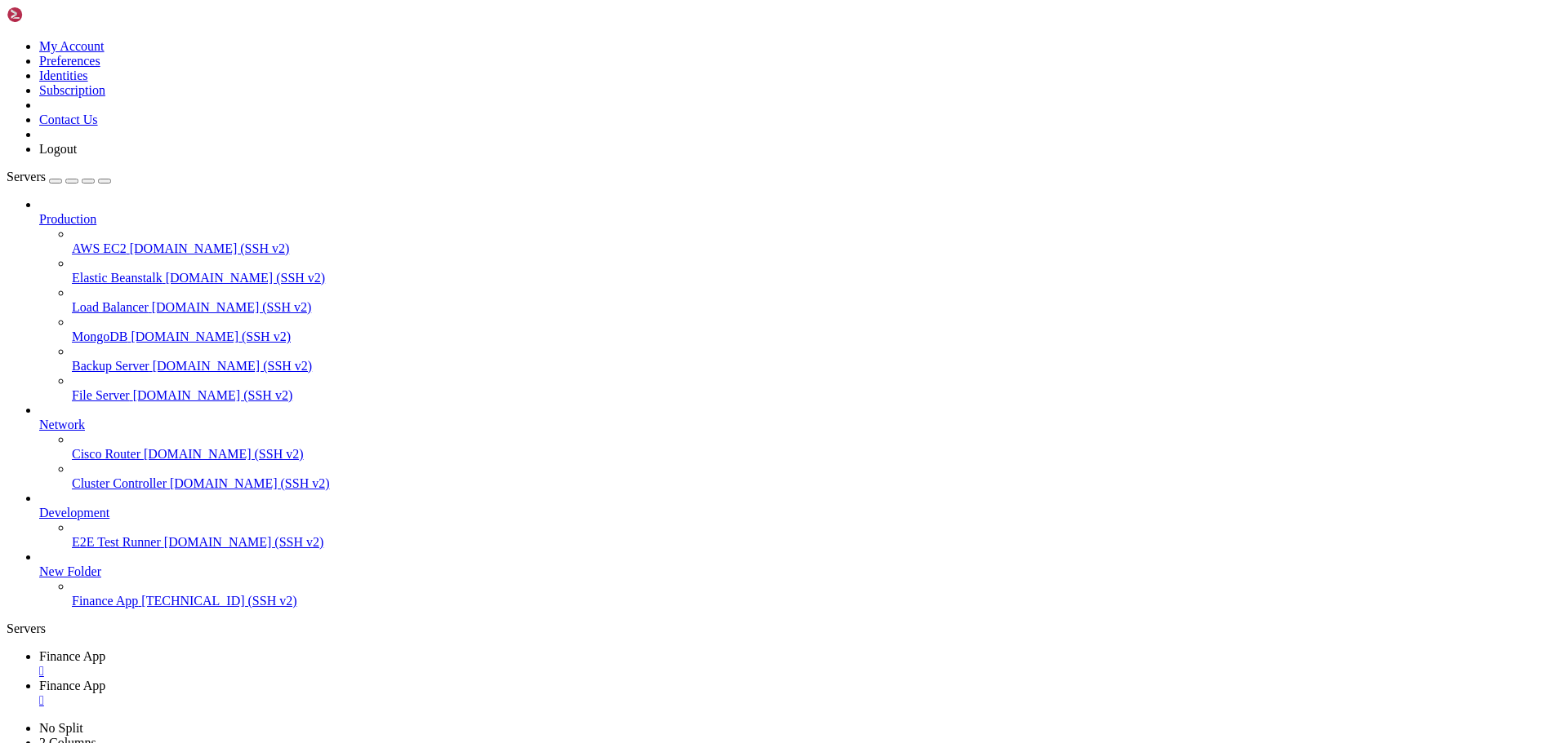
click at [435, 694] on div "" at bounding box center [800, 701] width 1522 height 14
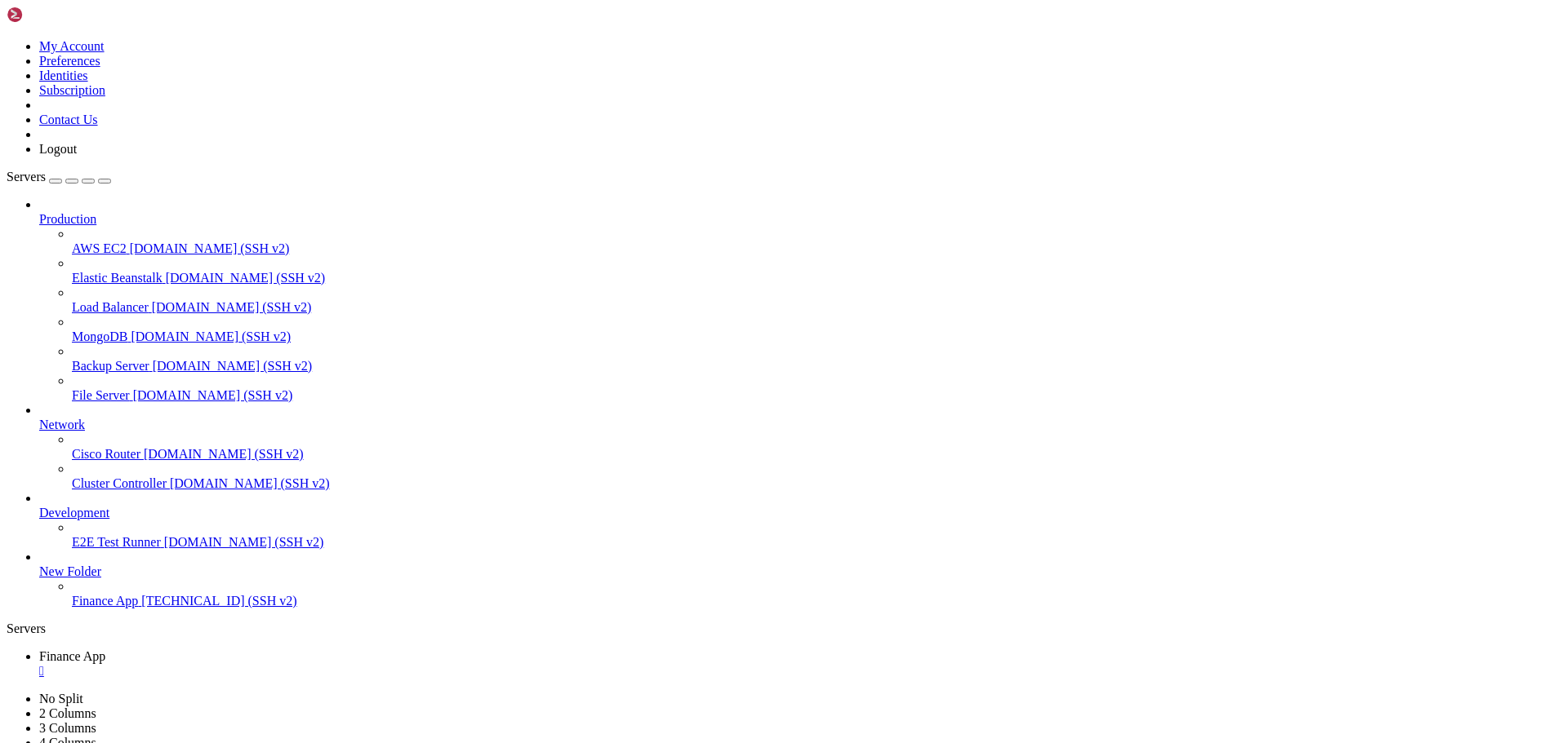
click at [279, 650] on link "Finance App " at bounding box center [800, 664] width 1522 height 29
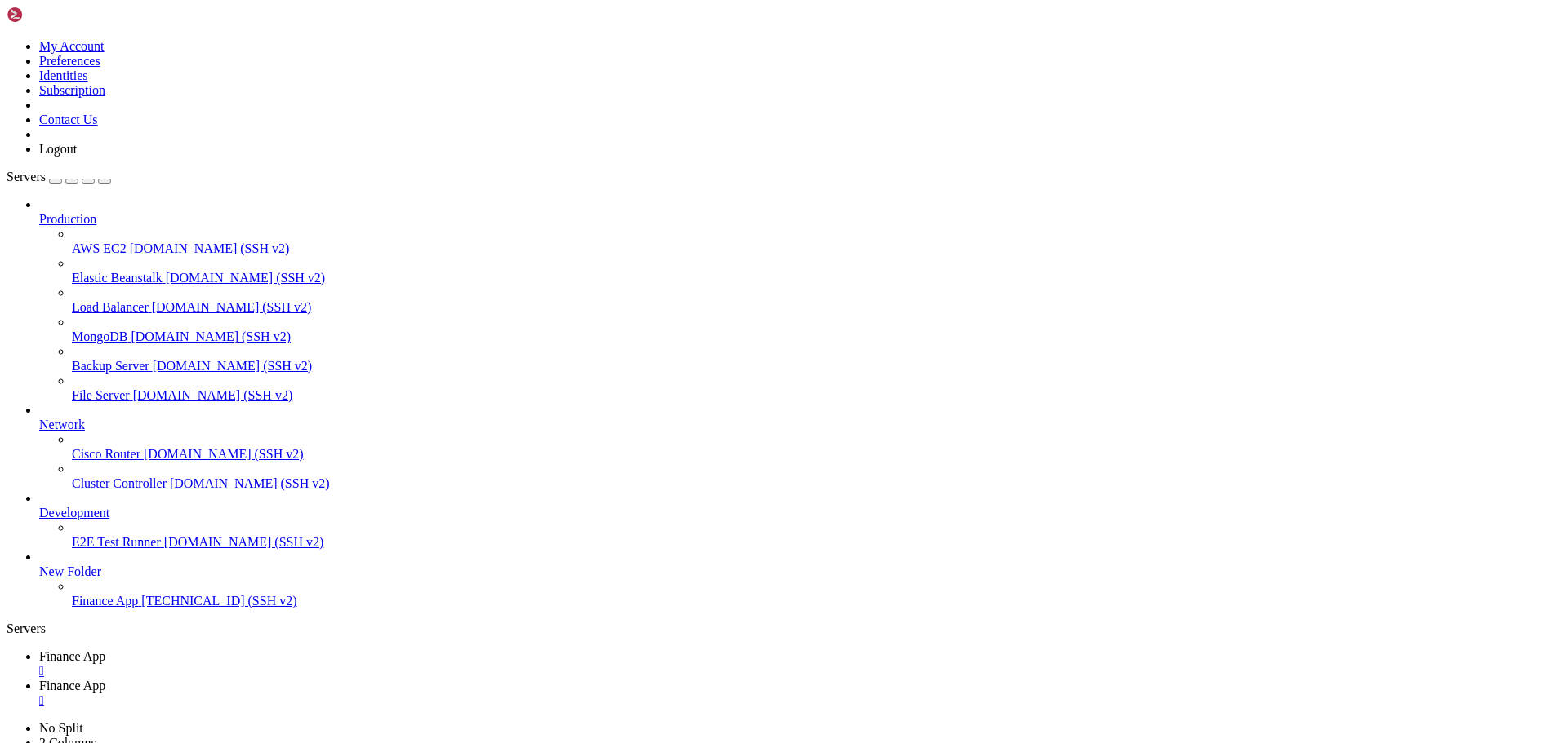
type input "/home/ubuntu/financeapp"
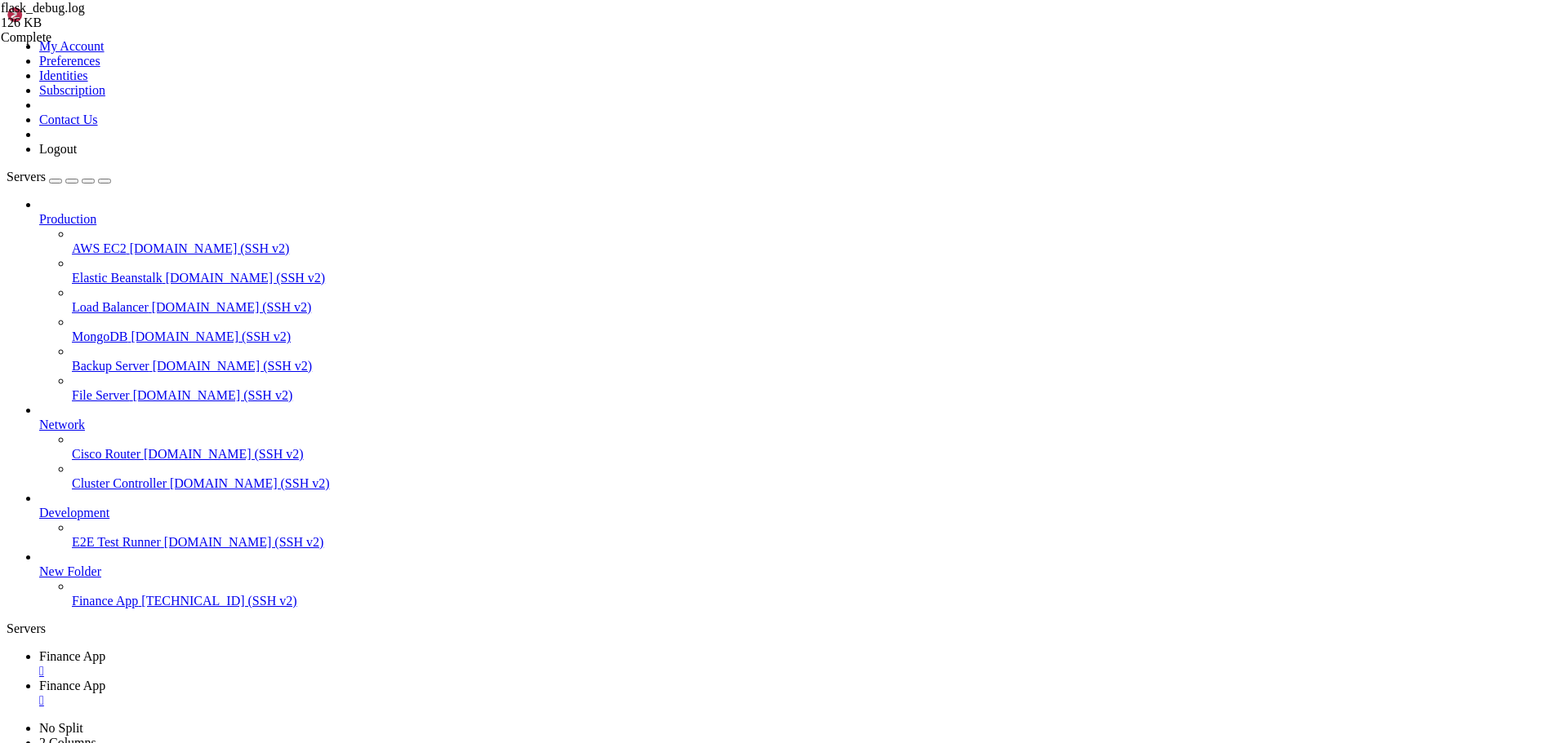
click at [431, 694] on div "" at bounding box center [800, 701] width 1522 height 14
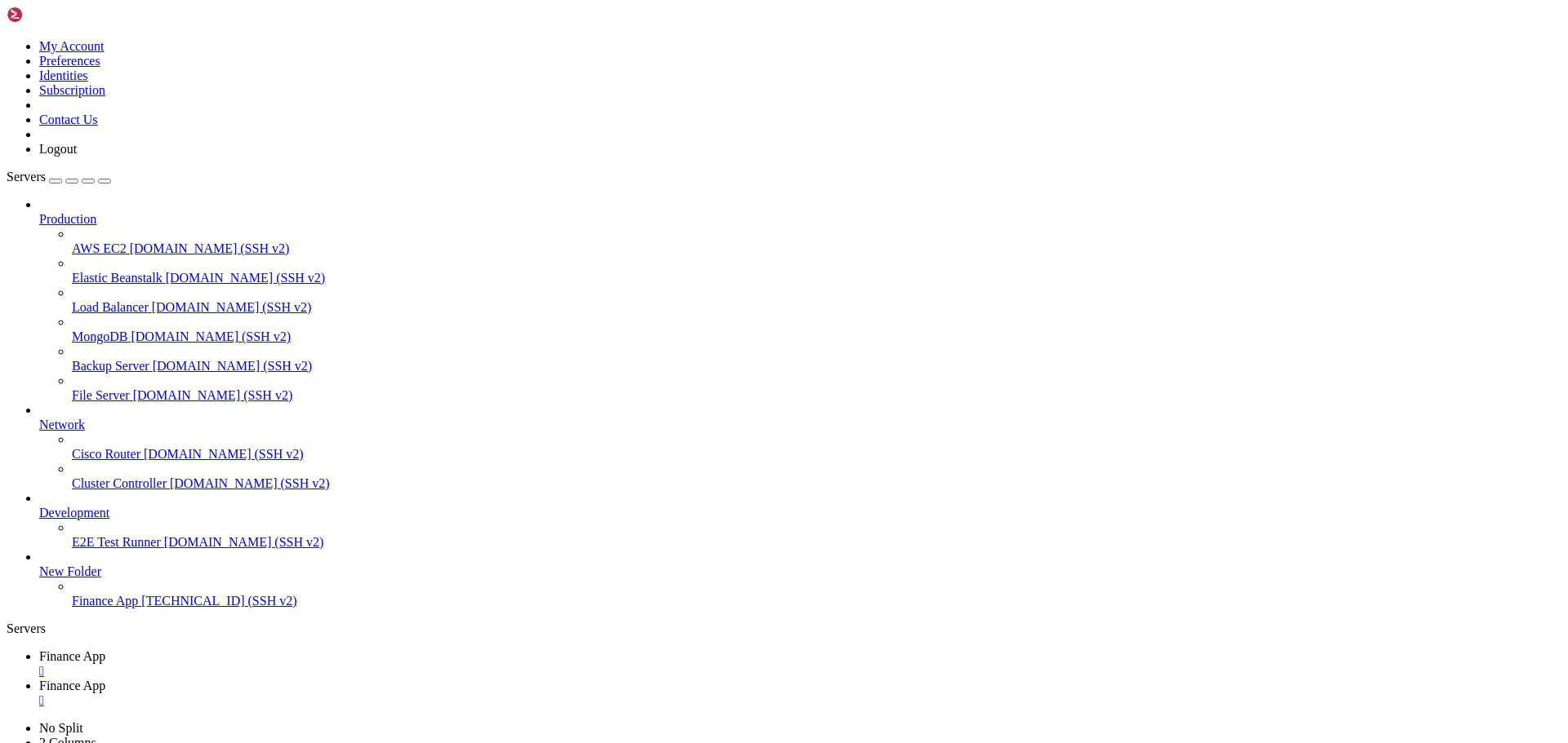
type input "/home/ubuntu/financeapp"
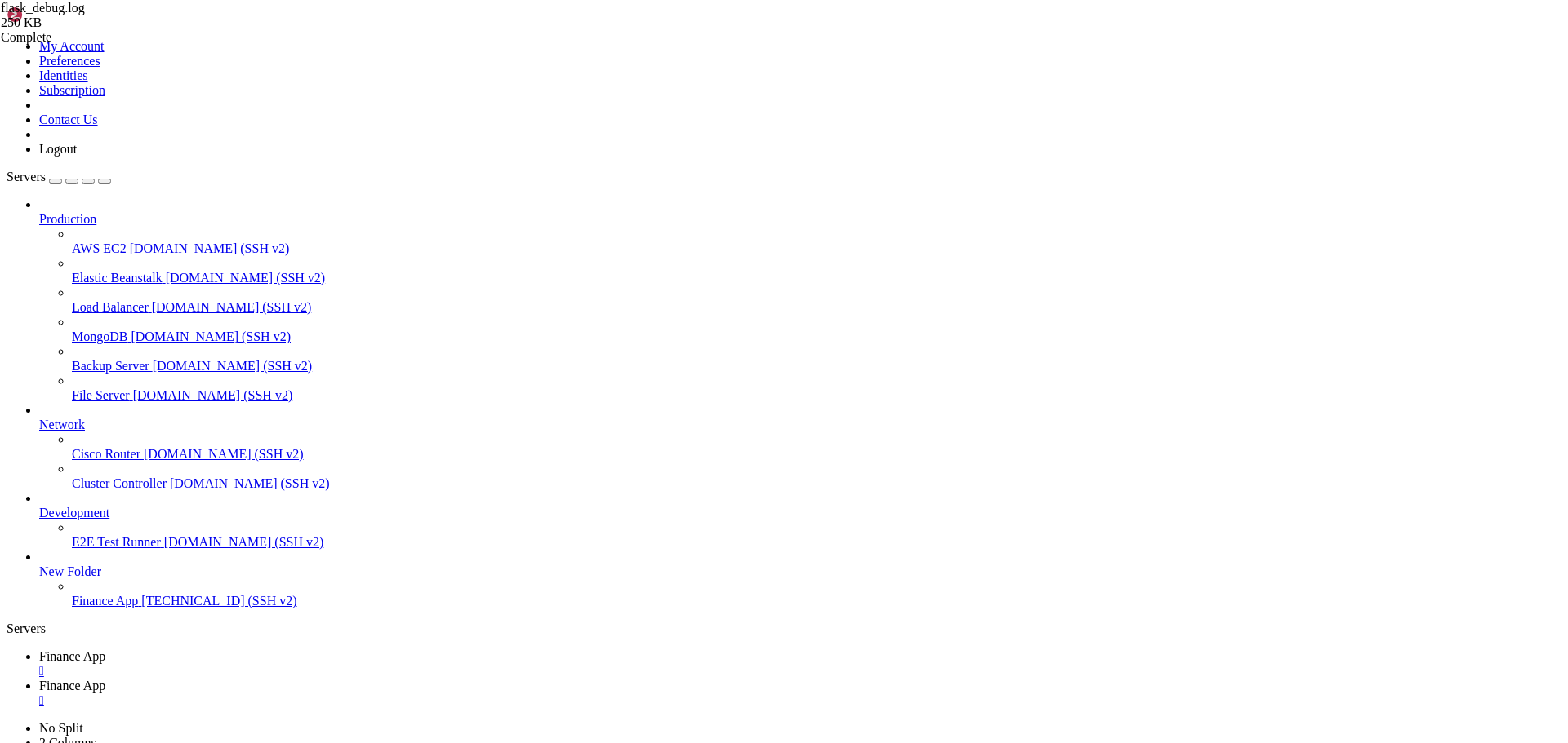
type textarea "0 [DATE] 00:00:00 0 ... Cash 1.0"
click at [105, 650] on span "Finance App" at bounding box center [72, 656] width 67 height 13
drag, startPoint x: 365, startPoint y: 13, endPoint x: 387, endPoint y: 13, distance: 22.0
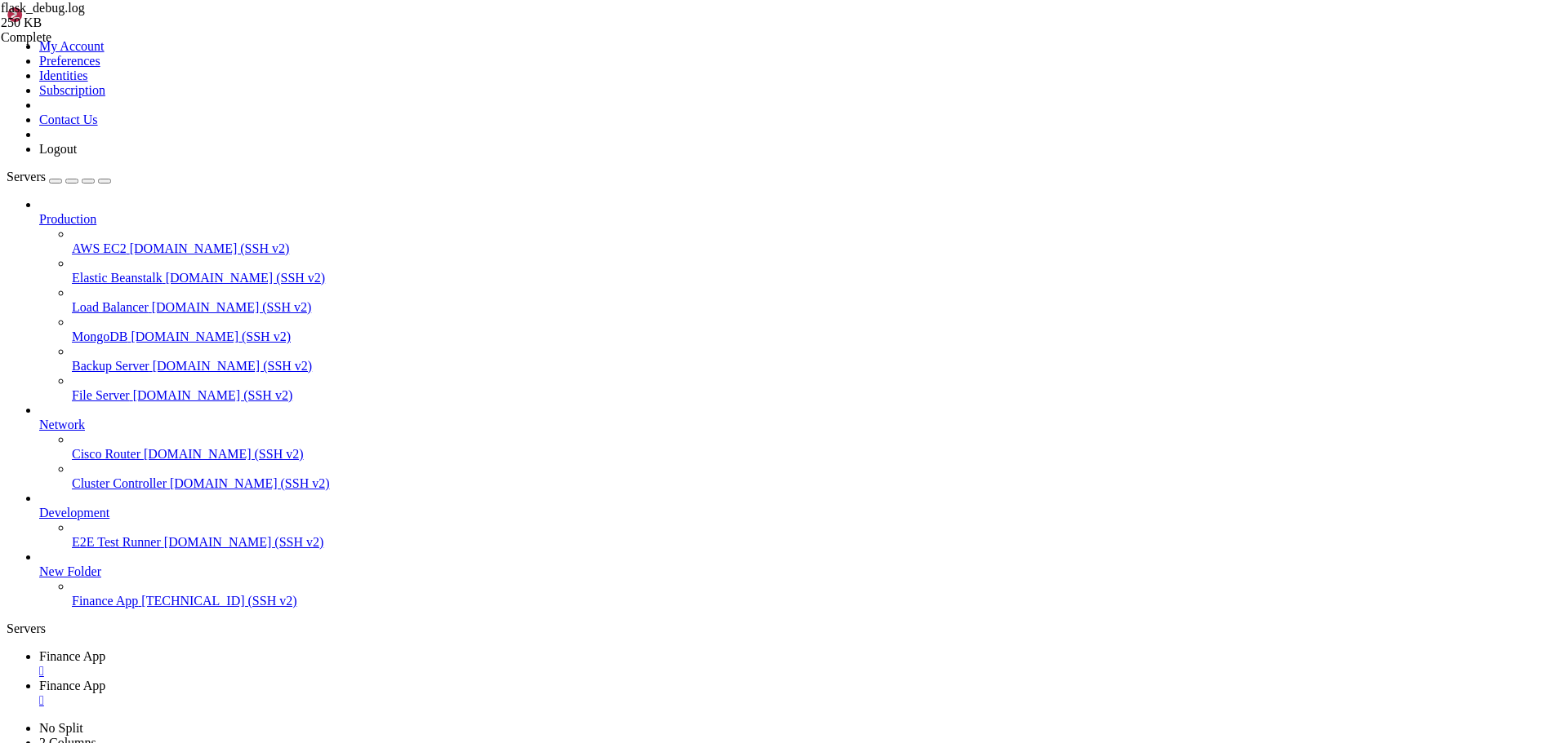
click at [105, 678] on span "Finance App" at bounding box center [72, 685] width 67 height 13
type textarea "INFO:sqlalchemy.engine.Engine:SELECT DATABASE()"
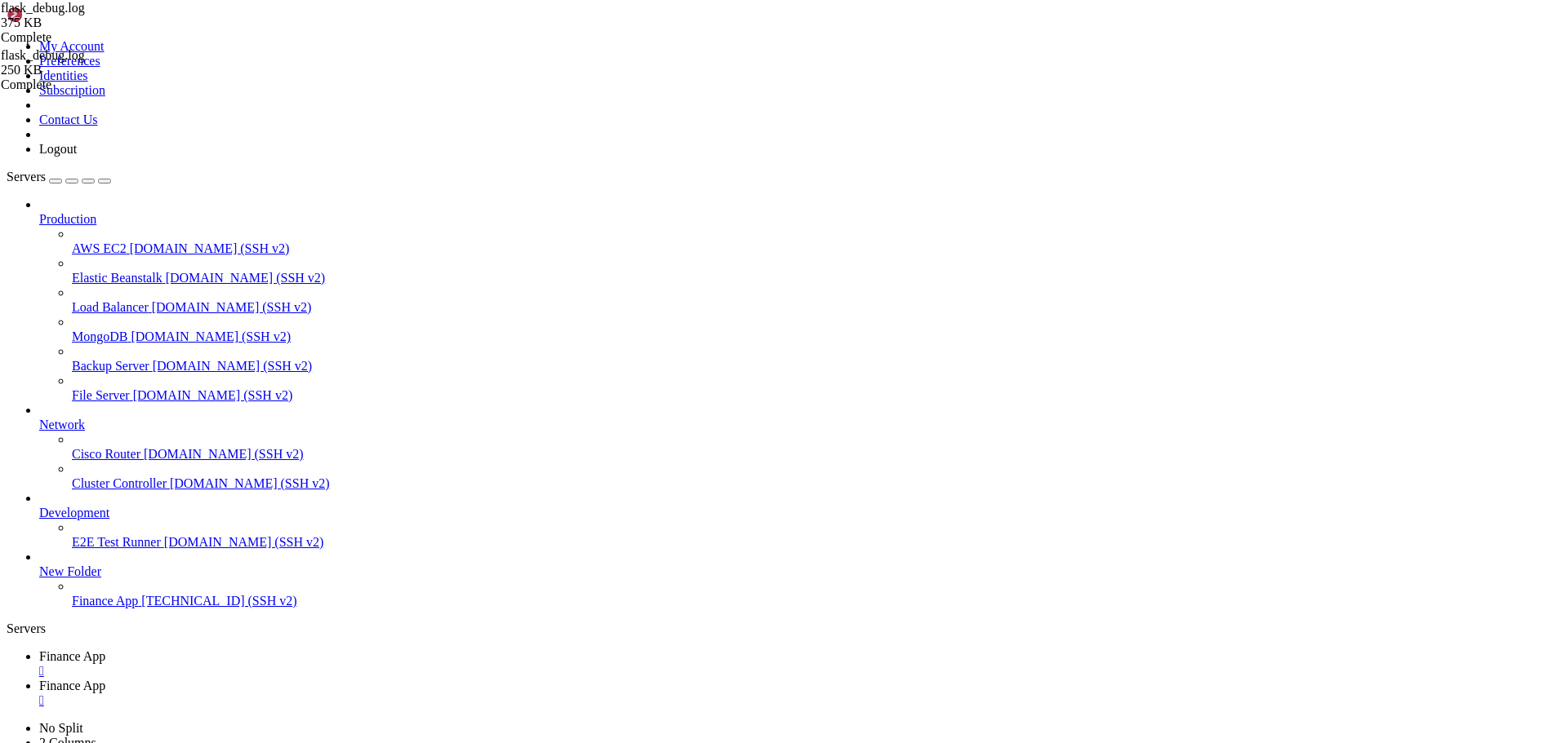
scroll to position [26103, 0]
drag, startPoint x: 233, startPoint y: 18, endPoint x: 284, endPoint y: 45, distance: 57.7
click at [105, 650] on span "Finance App" at bounding box center [72, 656] width 67 height 13
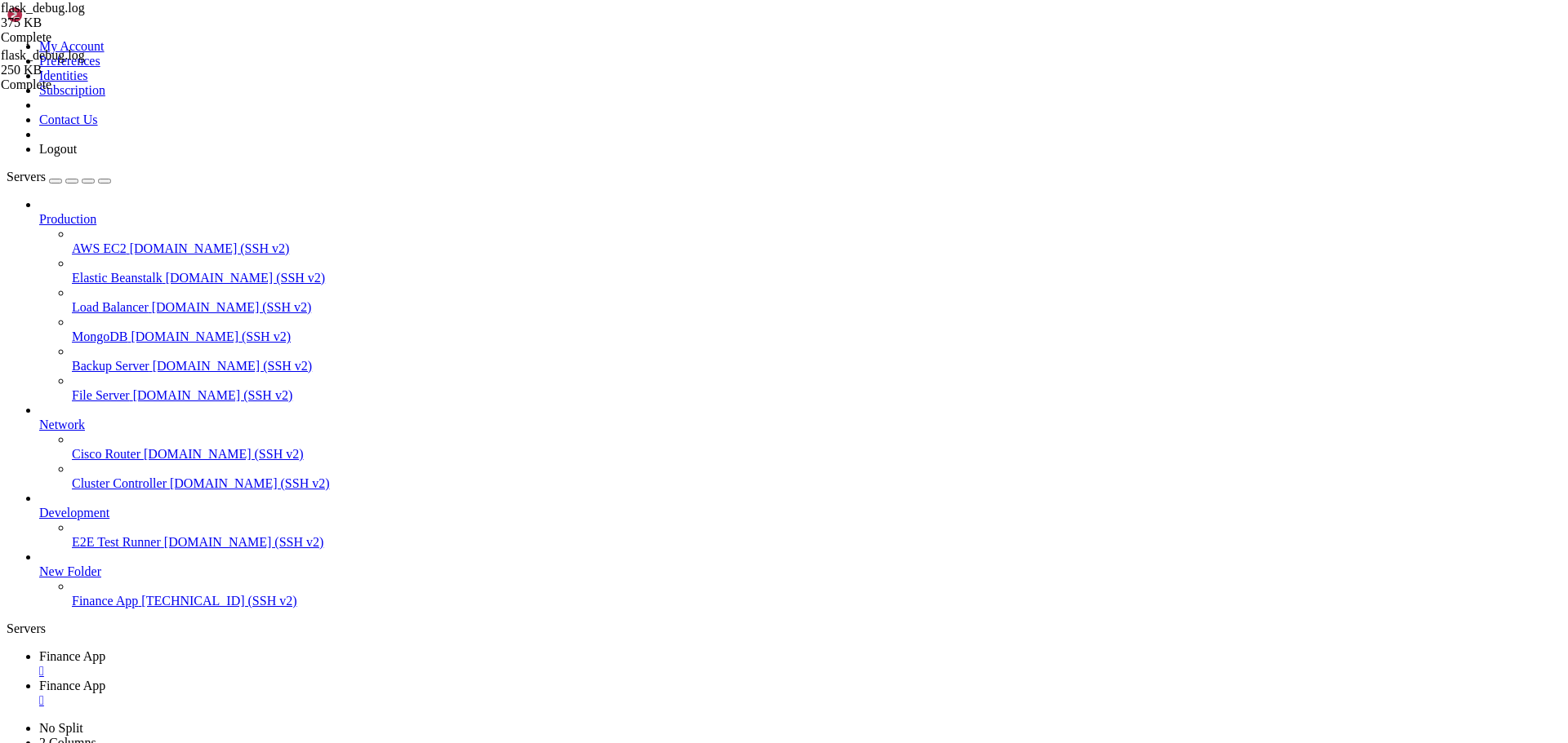
drag, startPoint x: 383, startPoint y: 24, endPoint x: 414, endPoint y: 24, distance: 31.0
click at [105, 678] on span "Finance App" at bounding box center [72, 685] width 67 height 13
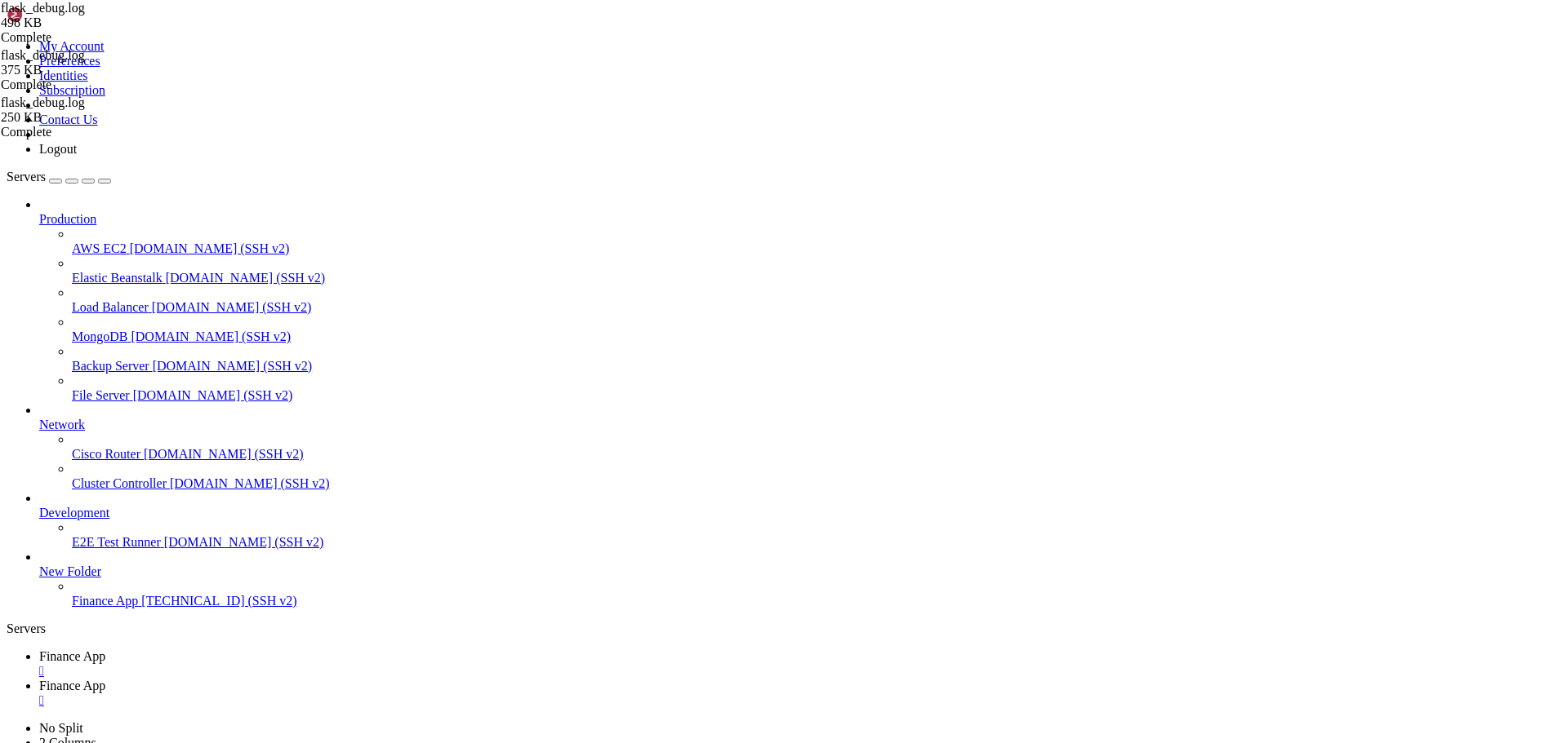
scroll to position [26103, 0]
click at [253, 650] on link "Finance App " at bounding box center [800, 664] width 1522 height 29
click at [105, 678] on span "Finance App" at bounding box center [72, 685] width 67 height 13
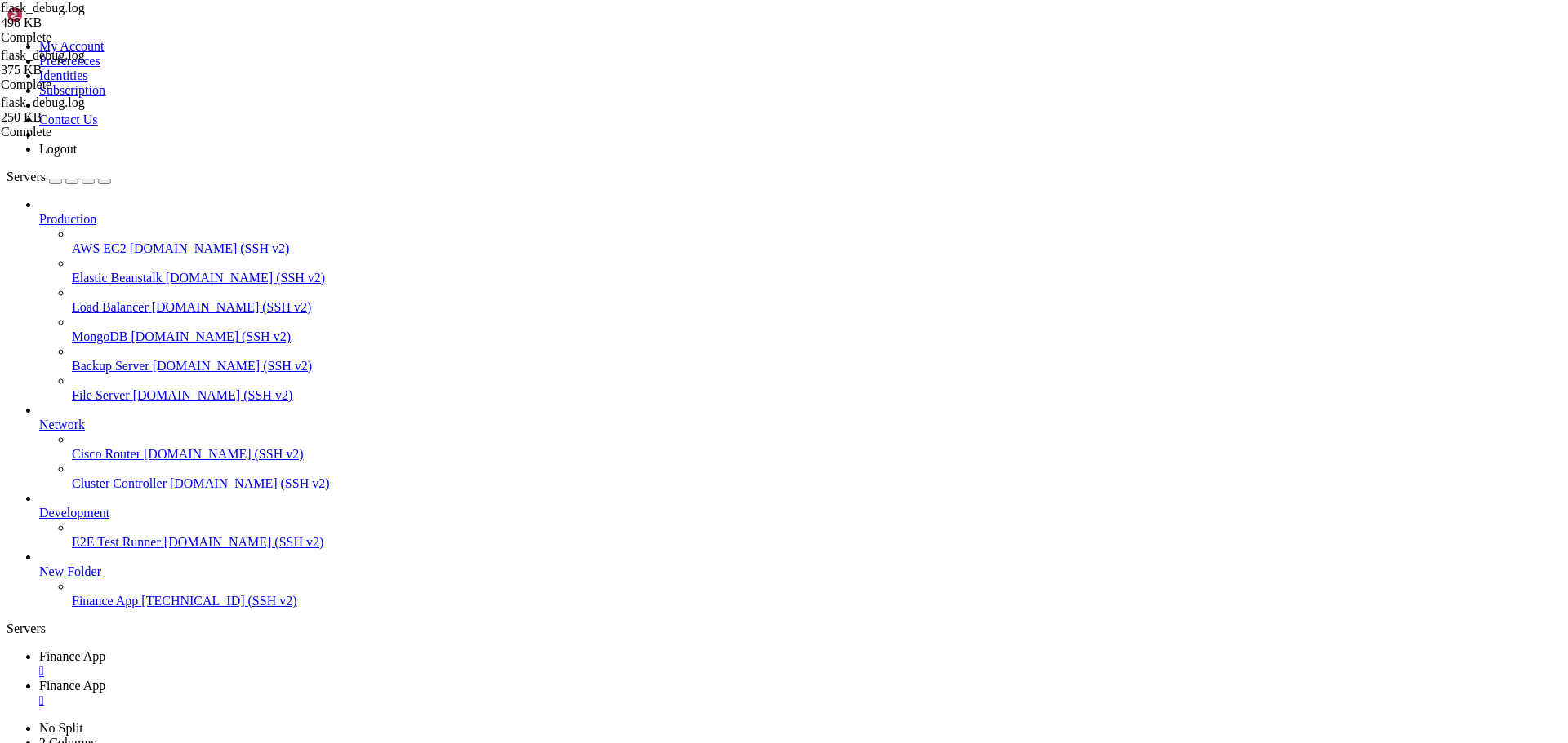
click at [431, 694] on div "" at bounding box center [800, 701] width 1522 height 14
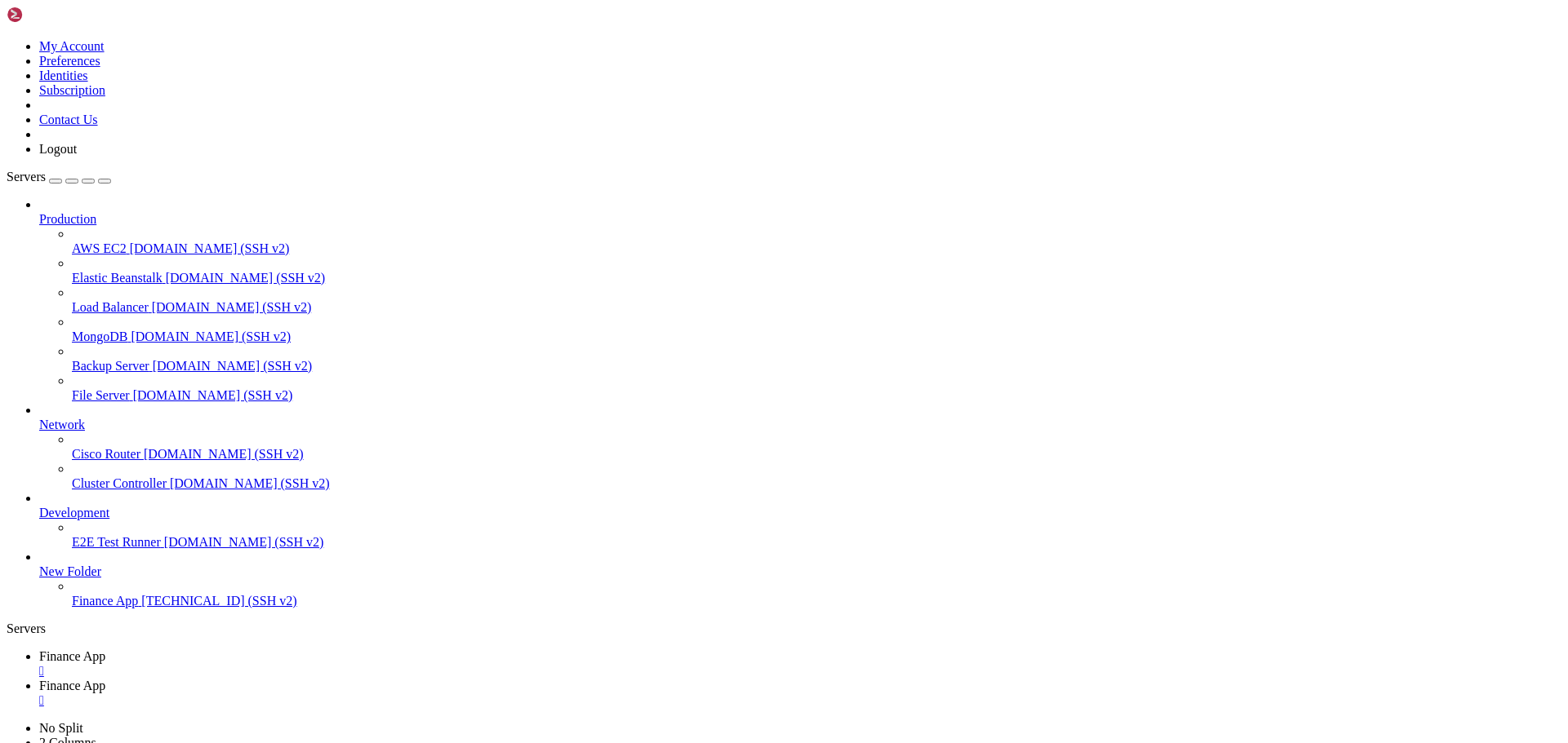
type input "/home/ubuntu/financeapp"
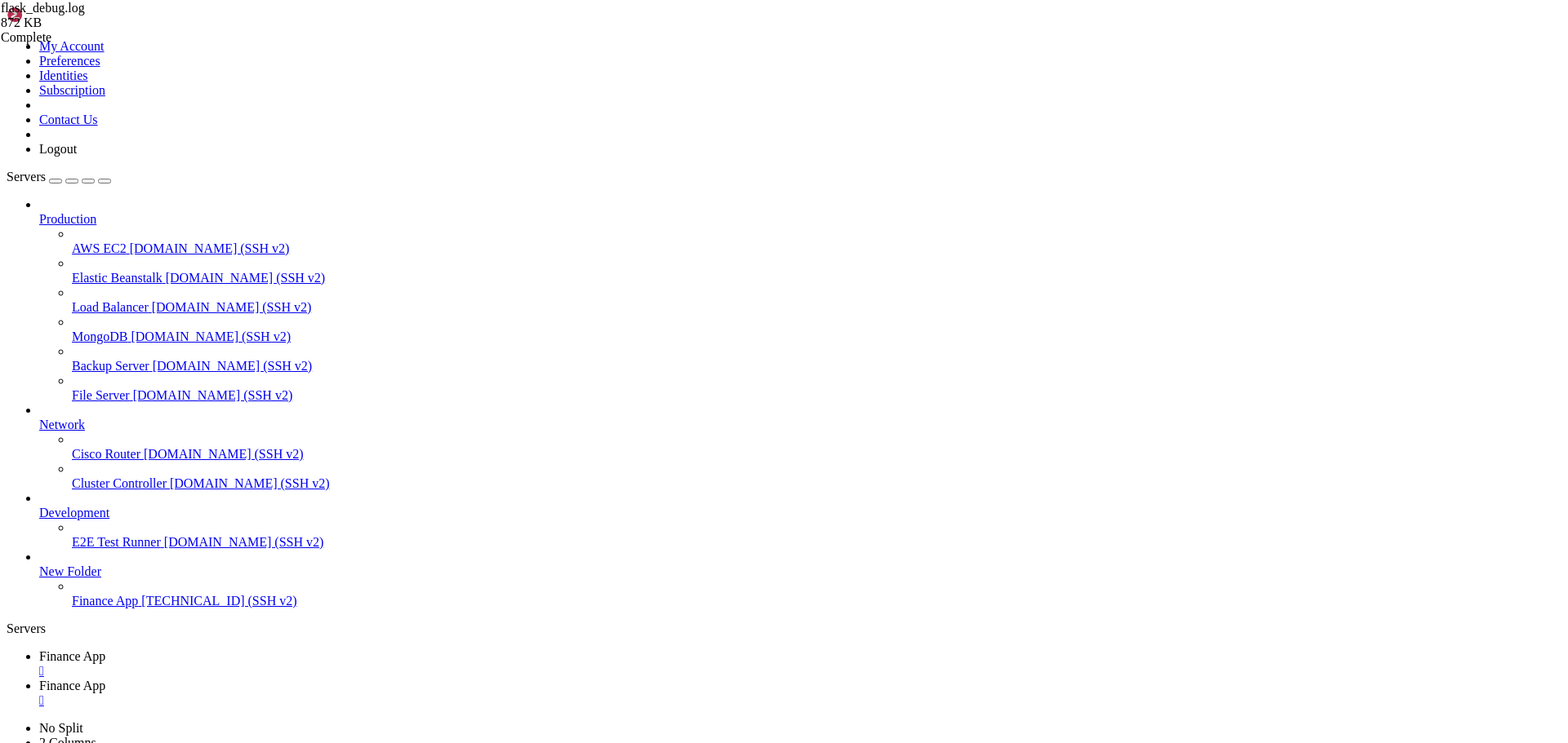
click at [105, 650] on span "Finance App" at bounding box center [72, 656] width 67 height 13
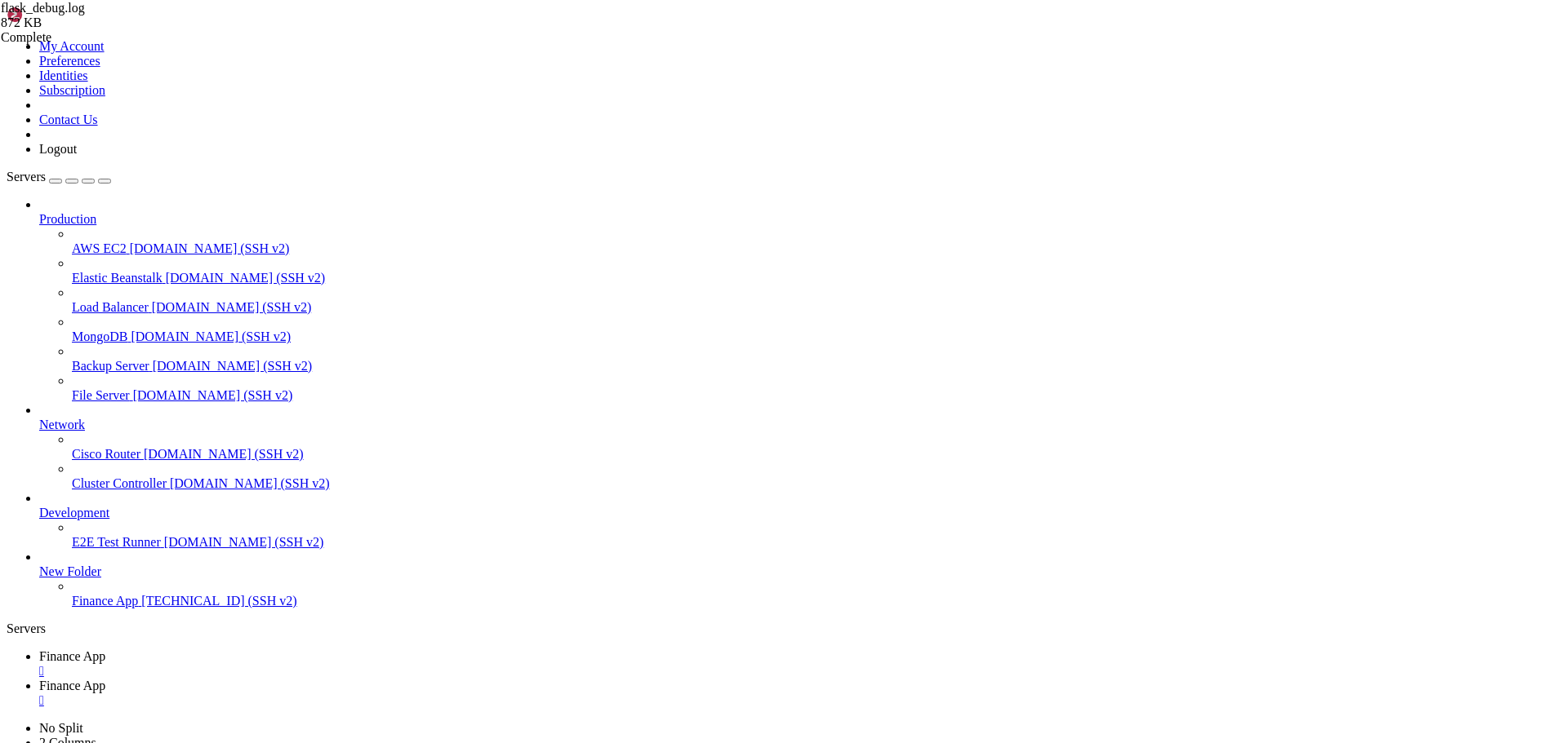
click at [438, 694] on div "" at bounding box center [800, 701] width 1522 height 14
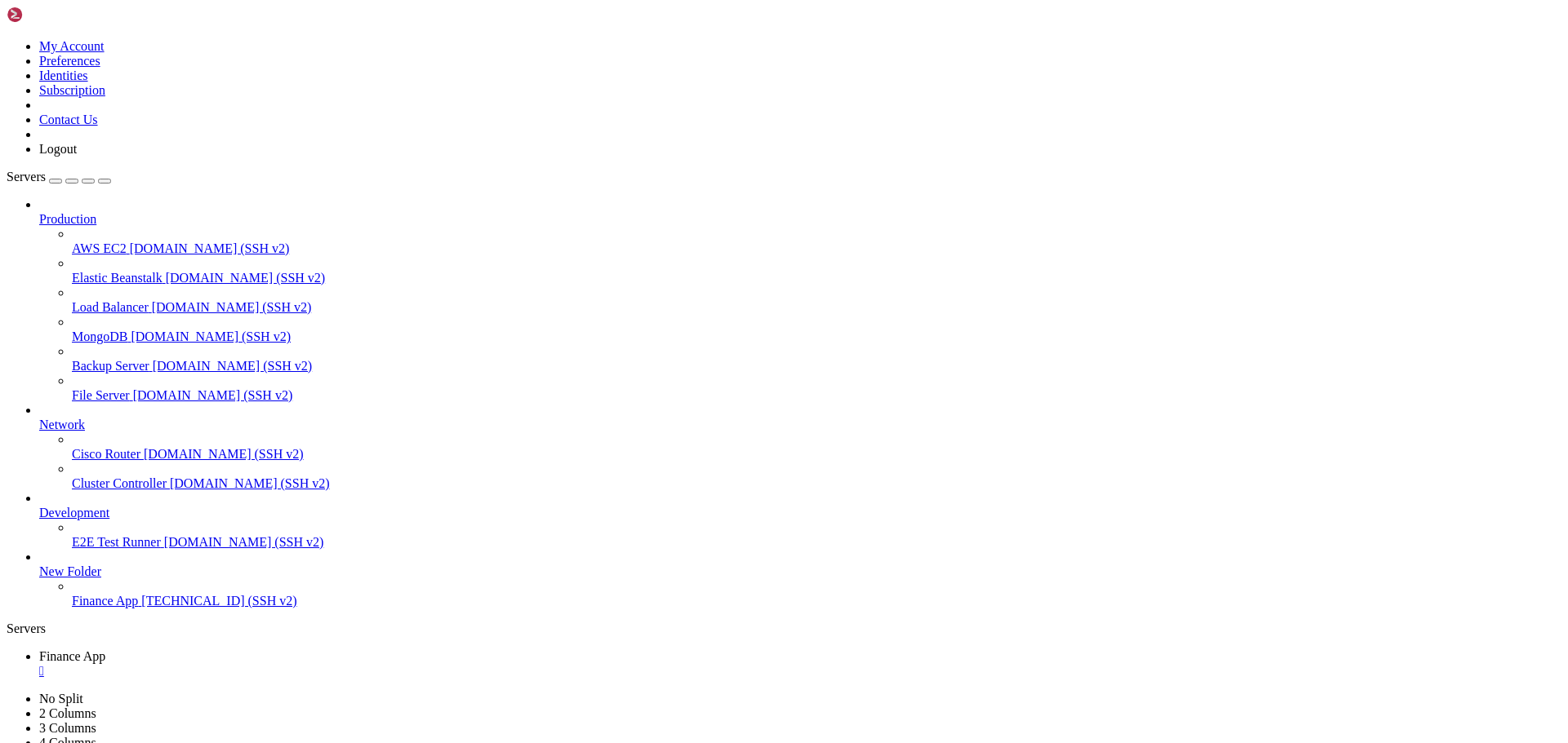
scroll to position [7588, 0]
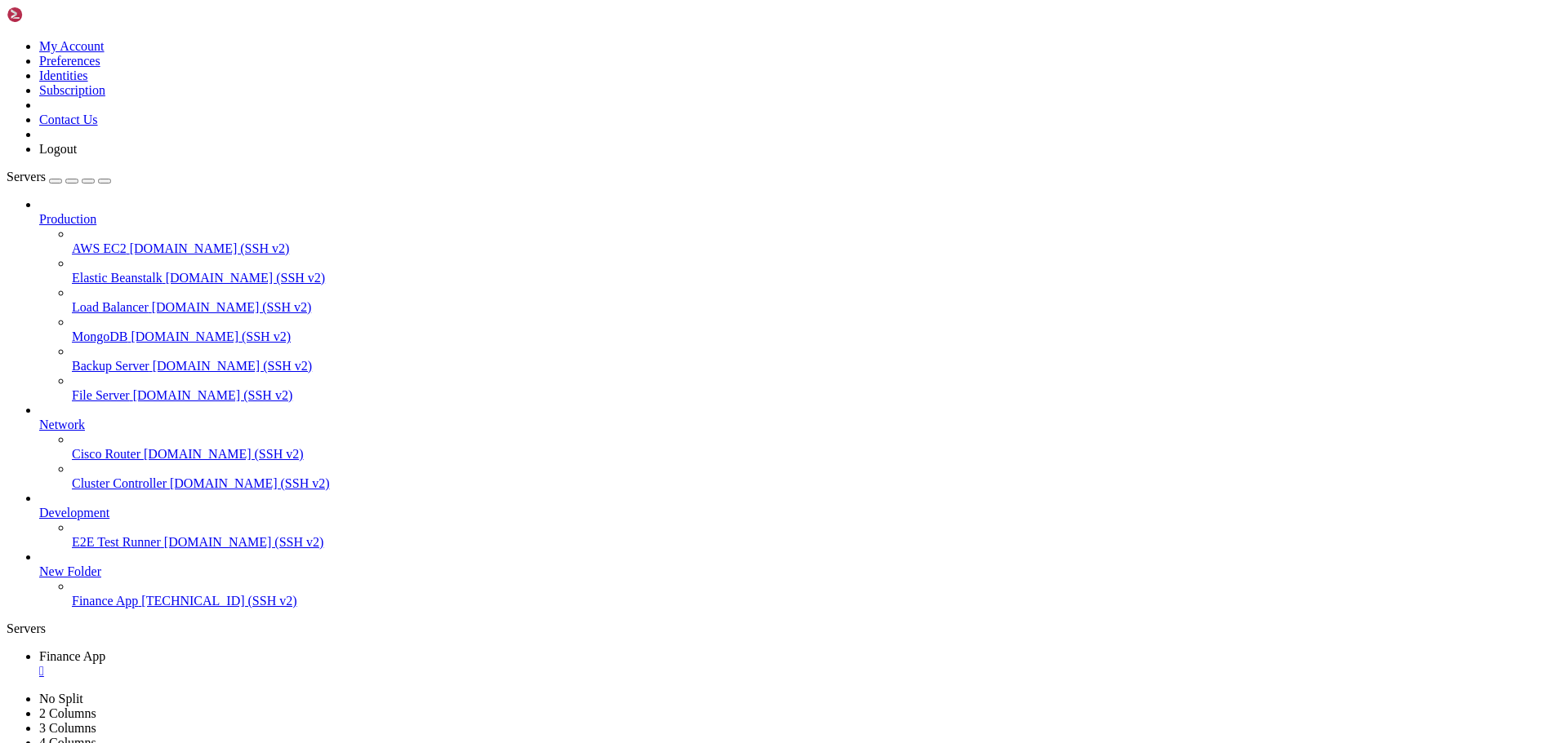
scroll to position [8892, 0]
